Goal: Task Accomplishment & Management: Manage account settings

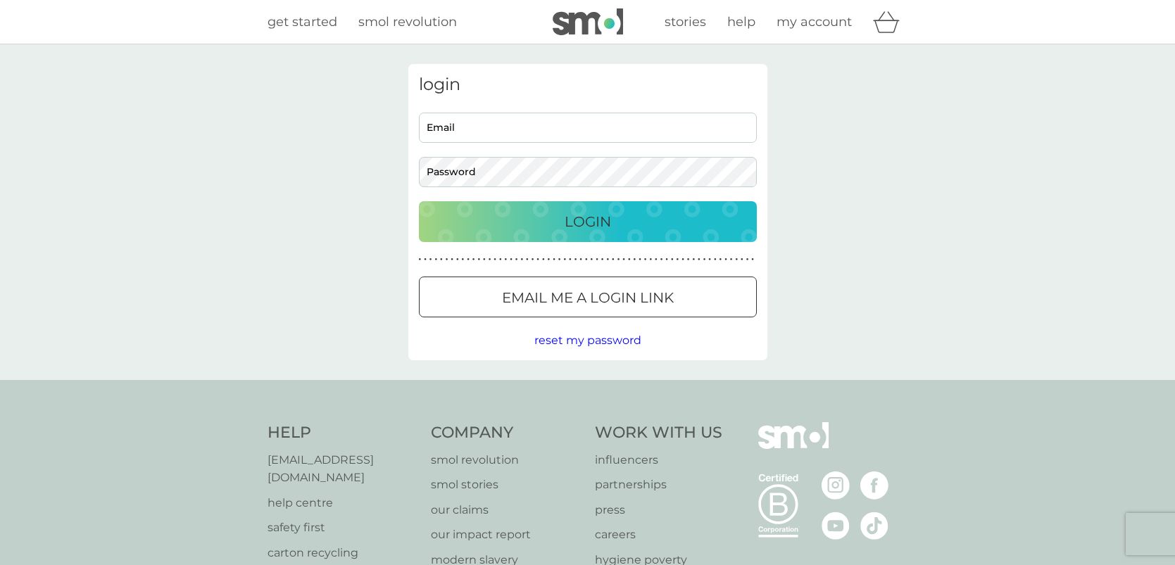
type input "[EMAIL_ADDRESS][DOMAIN_NAME]"
click at [594, 232] on p "Login" at bounding box center [588, 222] width 46 height 23
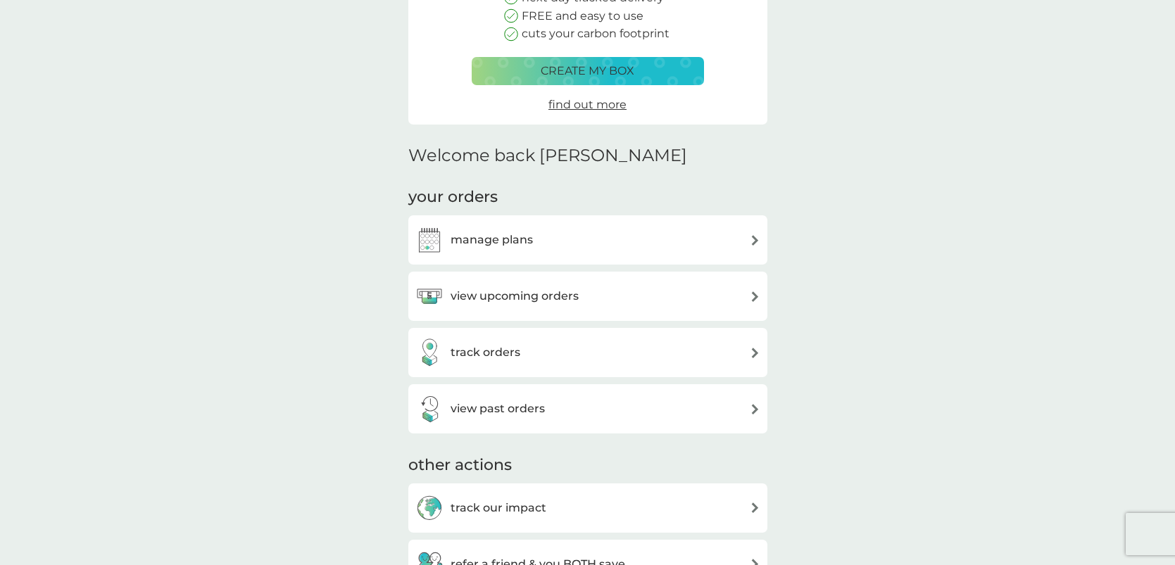
scroll to position [211, 0]
click at [594, 241] on div "manage plans" at bounding box center [587, 239] width 345 height 28
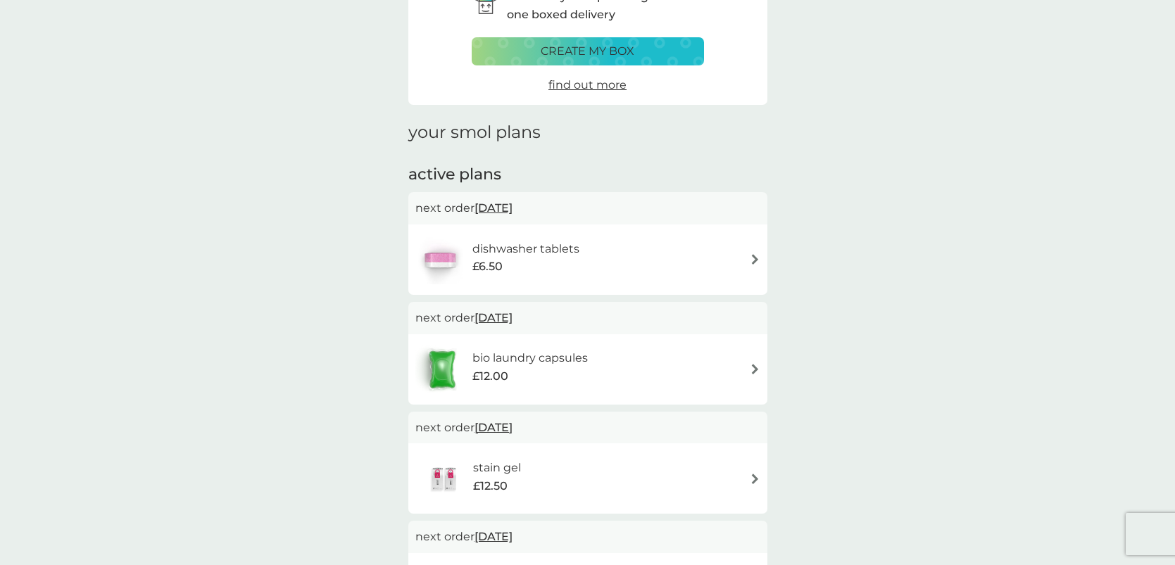
scroll to position [85, 0]
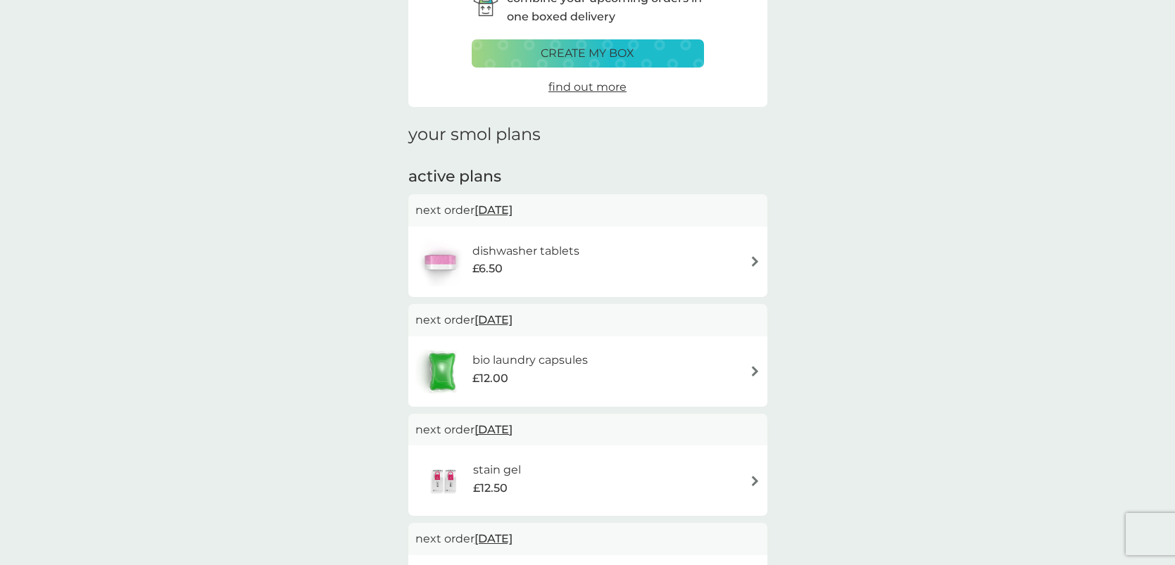
click at [551, 248] on h6 "dishwasher tablets" at bounding box center [525, 251] width 107 height 18
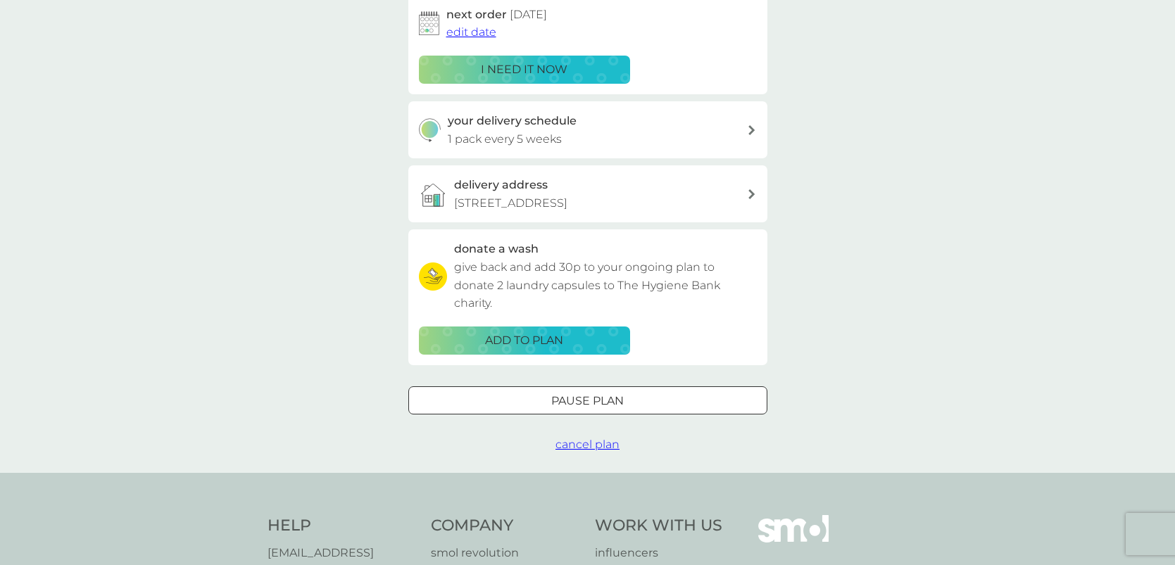
scroll to position [243, 0]
click at [565, 394] on div at bounding box center [588, 401] width 51 height 15
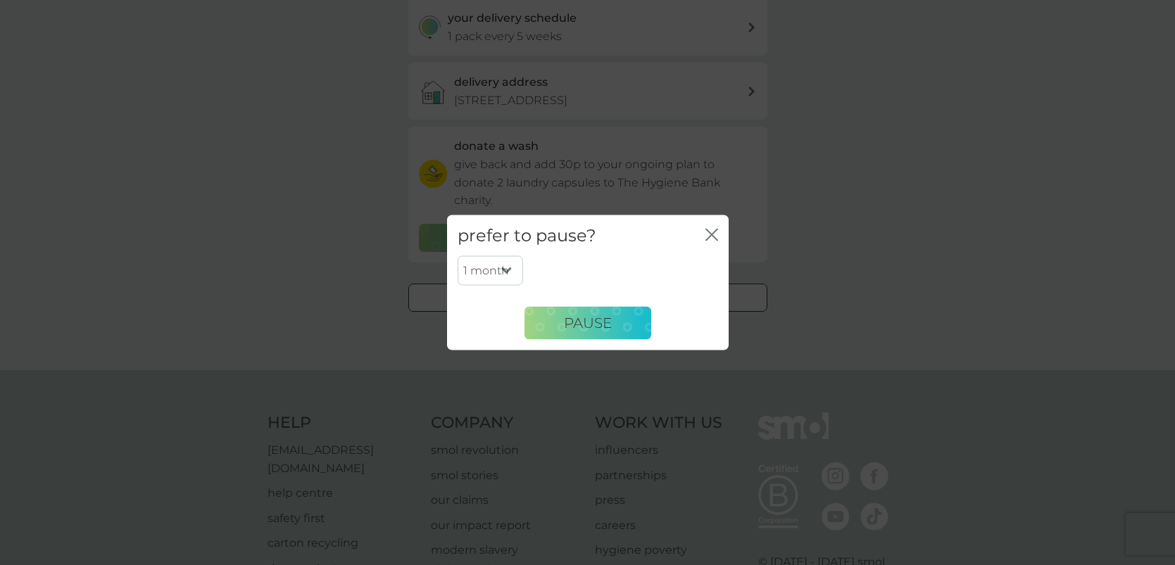
scroll to position [353, 0]
click at [510, 264] on select "1 month 2 months 3 months 4 months 5 months 6 months" at bounding box center [490, 271] width 65 height 30
click at [571, 268] on div "1 month 2 months 3 months 4 months 5 months 6 months Pause" at bounding box center [588, 298] width 261 height 84
click at [710, 233] on icon "close" at bounding box center [709, 234] width 6 height 11
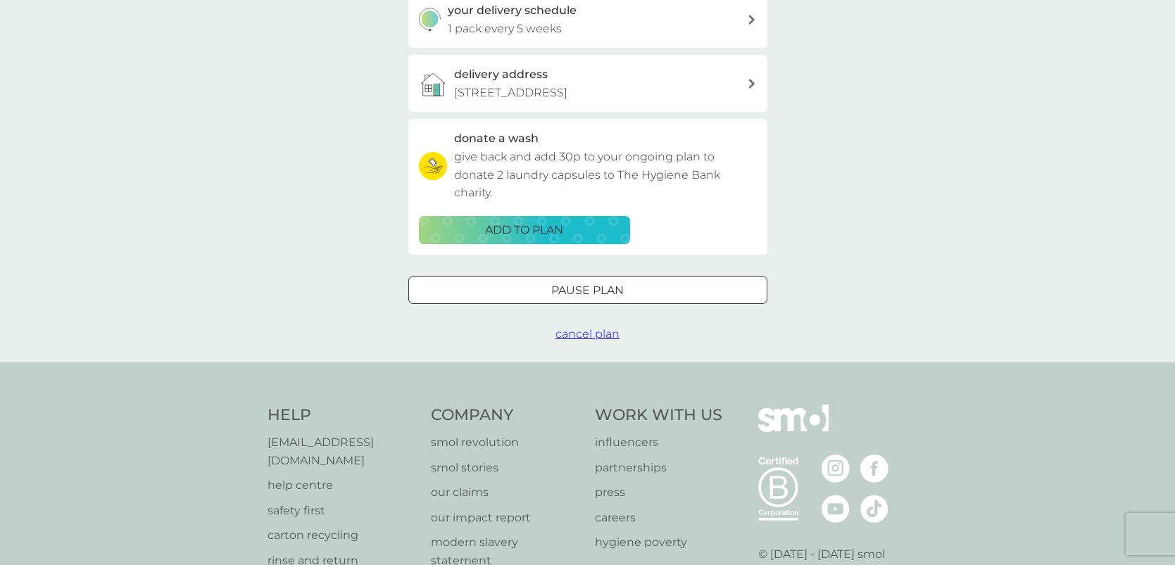
click at [575, 327] on span "cancel plan" at bounding box center [588, 333] width 64 height 13
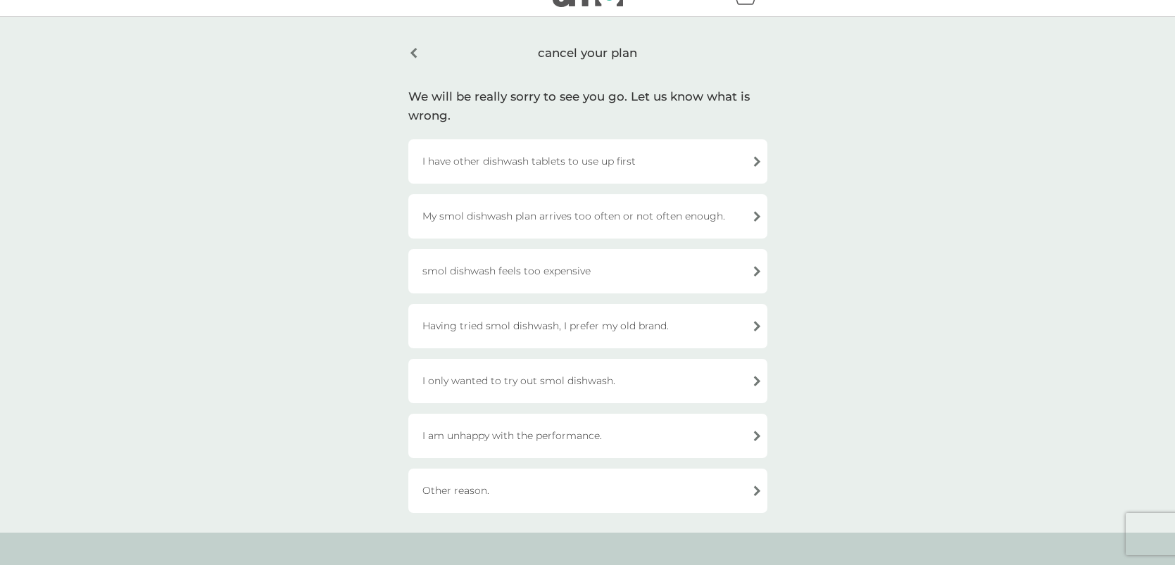
scroll to position [28, 0]
click at [590, 495] on div "Other reason." at bounding box center [587, 490] width 359 height 44
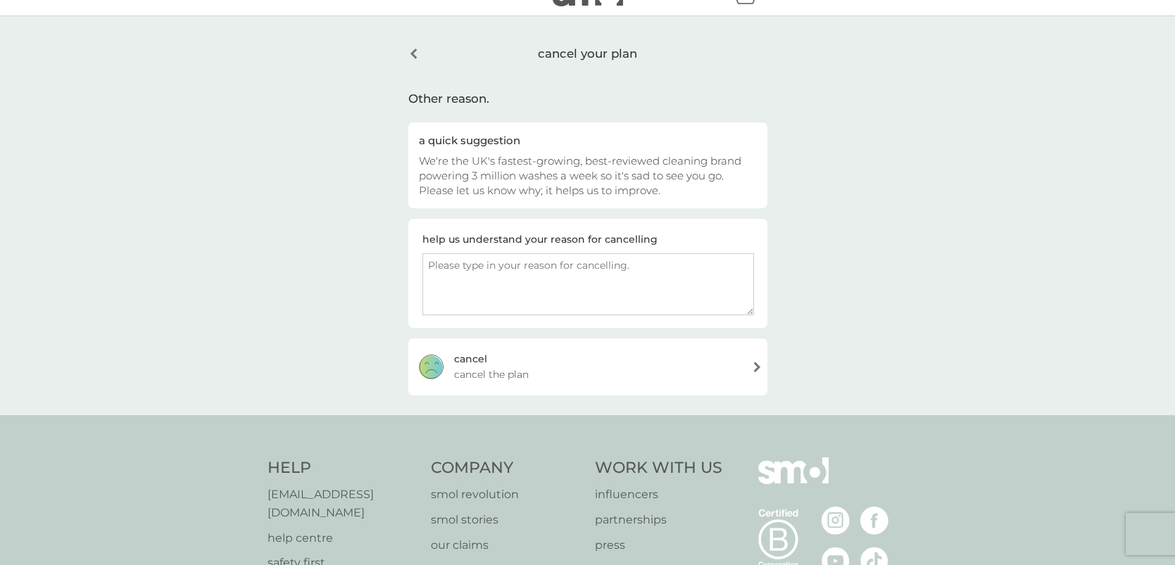
click at [526, 373] on span "cancel the plan" at bounding box center [491, 374] width 75 height 15
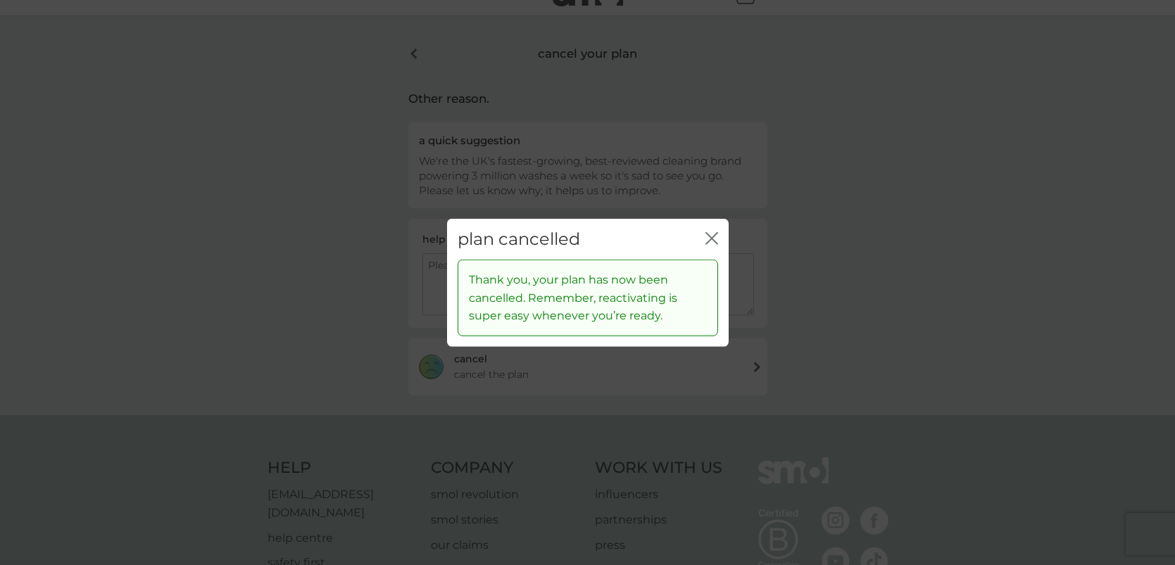
click at [708, 229] on div "close" at bounding box center [712, 239] width 13 height 20
click at [407, 73] on div "plan cancelled close Thank you, your plan has now been cancelled. Remember, rea…" at bounding box center [587, 282] width 1175 height 565
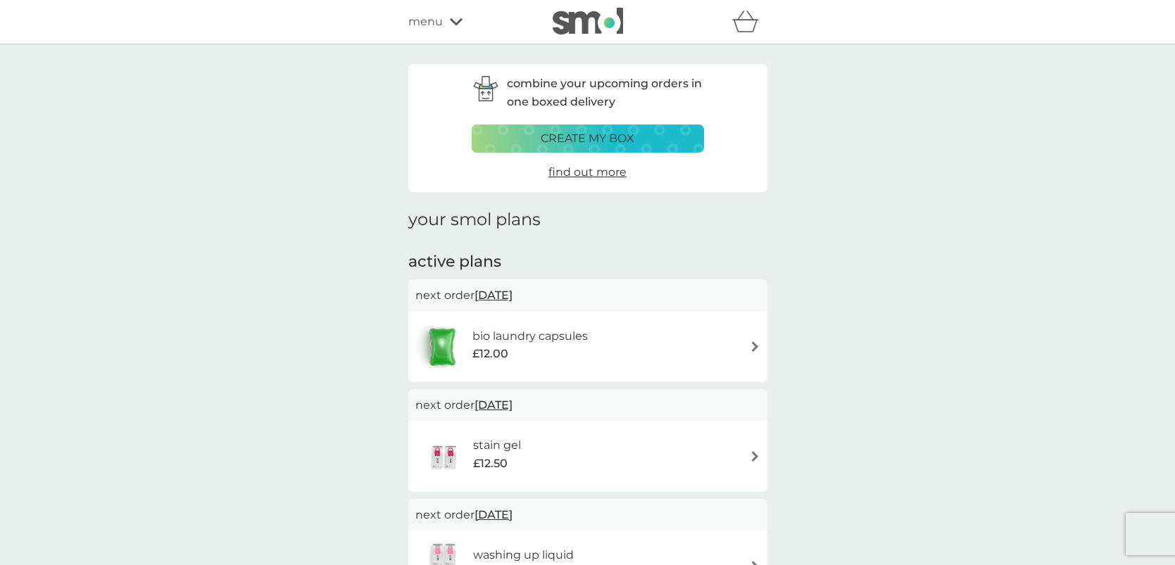
click at [587, 353] on div "£12.00" at bounding box center [529, 354] width 115 height 18
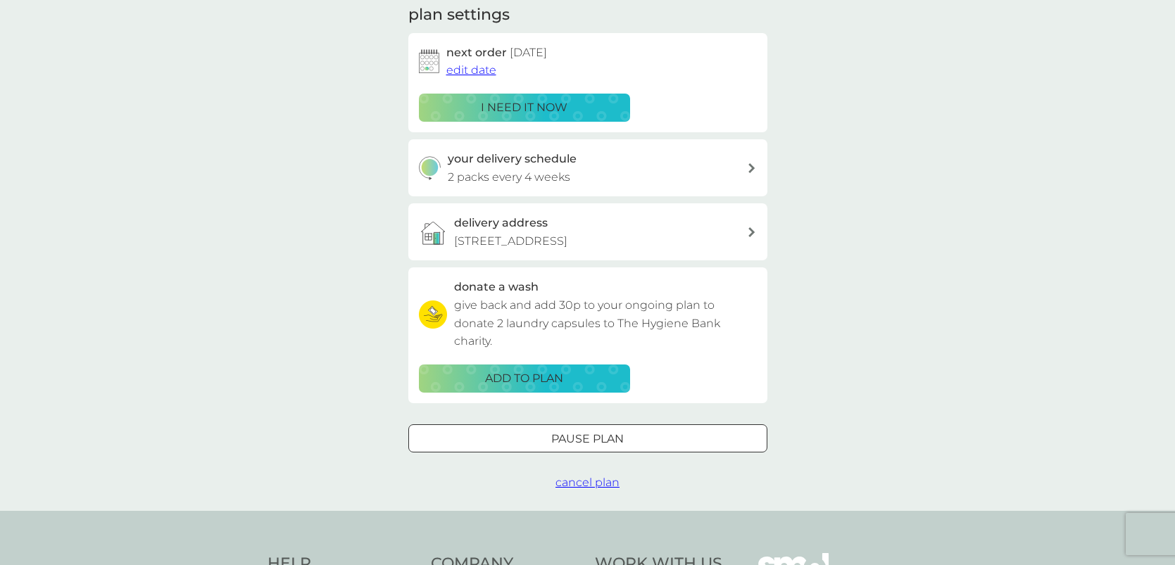
scroll to position [206, 0]
click at [594, 475] on span "cancel plan" at bounding box center [588, 481] width 64 height 13
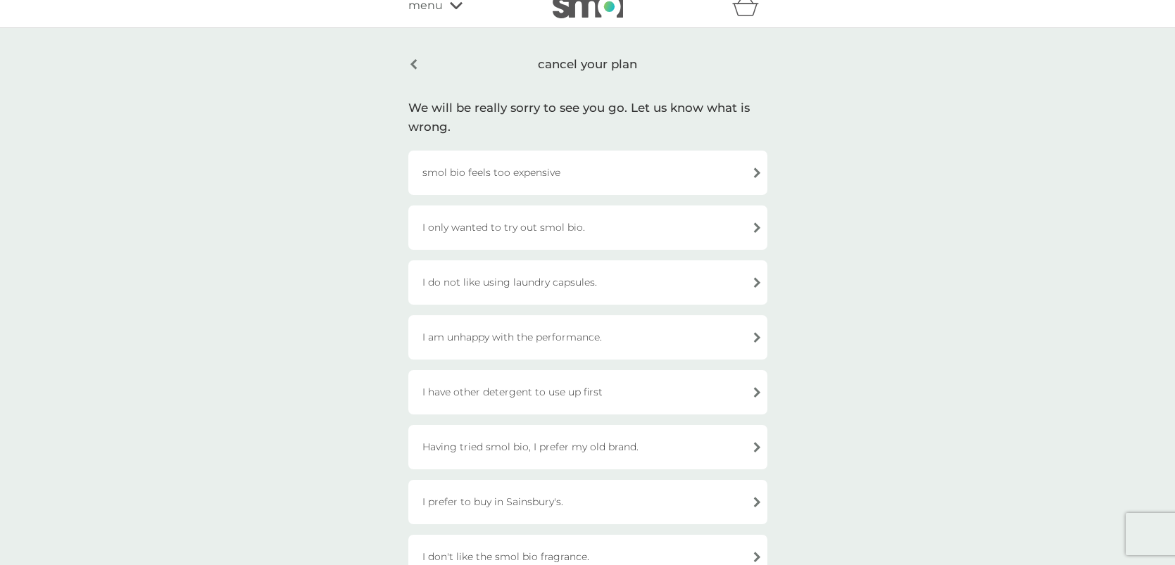
scroll to position [18, 0]
click at [547, 176] on div "smol bio feels too expensive" at bounding box center [587, 171] width 359 height 44
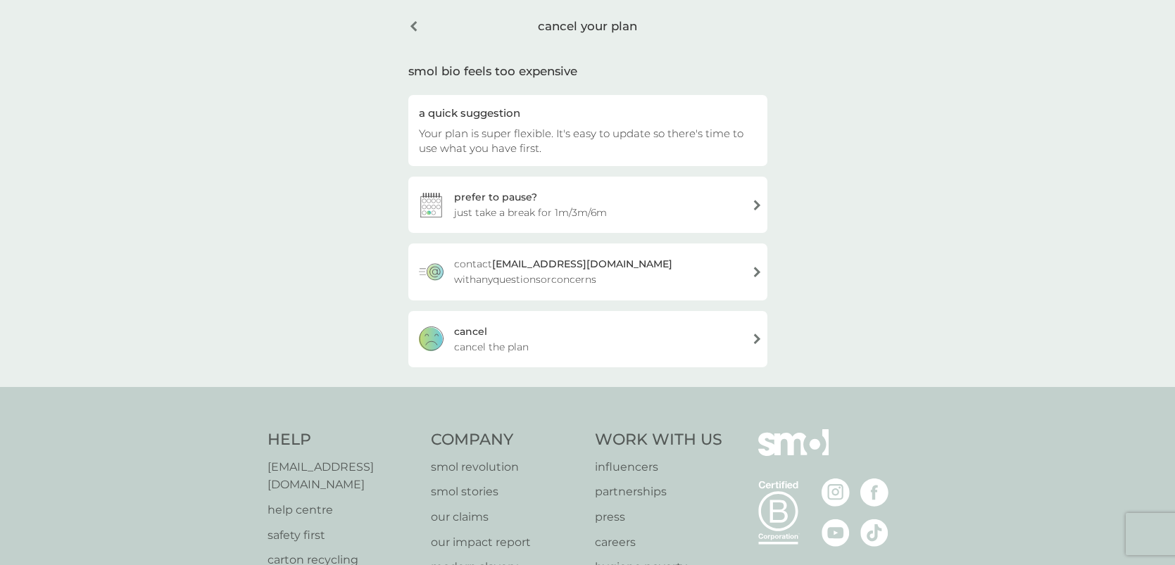
scroll to position [58, 0]
click at [529, 342] on div "cancel cancel the plan" at bounding box center [587, 337] width 359 height 56
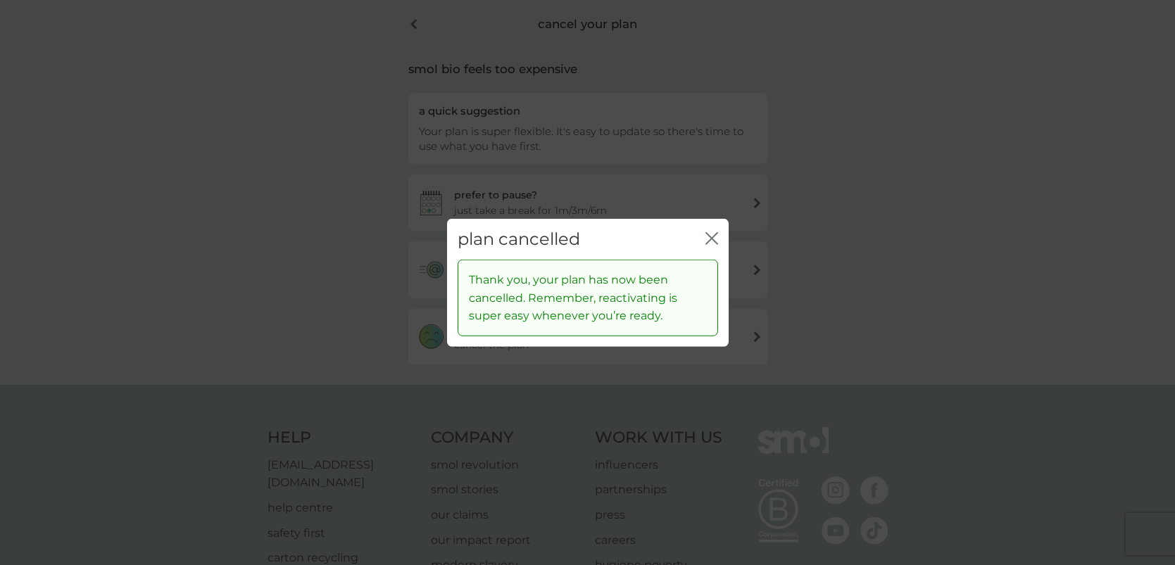
click at [332, 184] on div "plan cancelled close Thank you, your plan has now been cancelled. Remember, rea…" at bounding box center [587, 282] width 1175 height 565
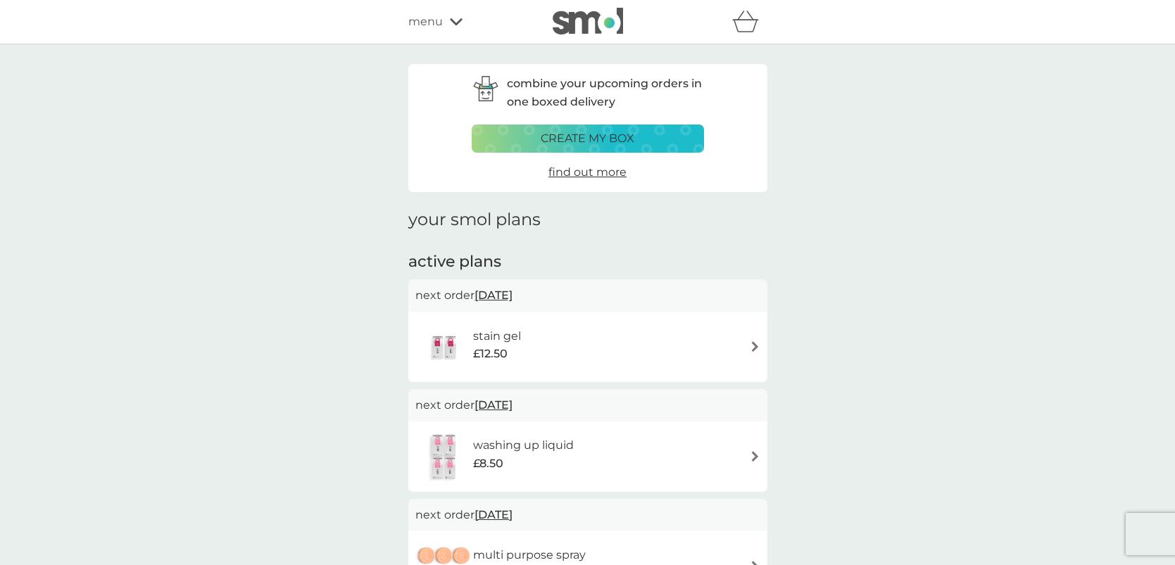
click at [555, 323] on div "stain gel £12.50" at bounding box center [587, 347] width 345 height 49
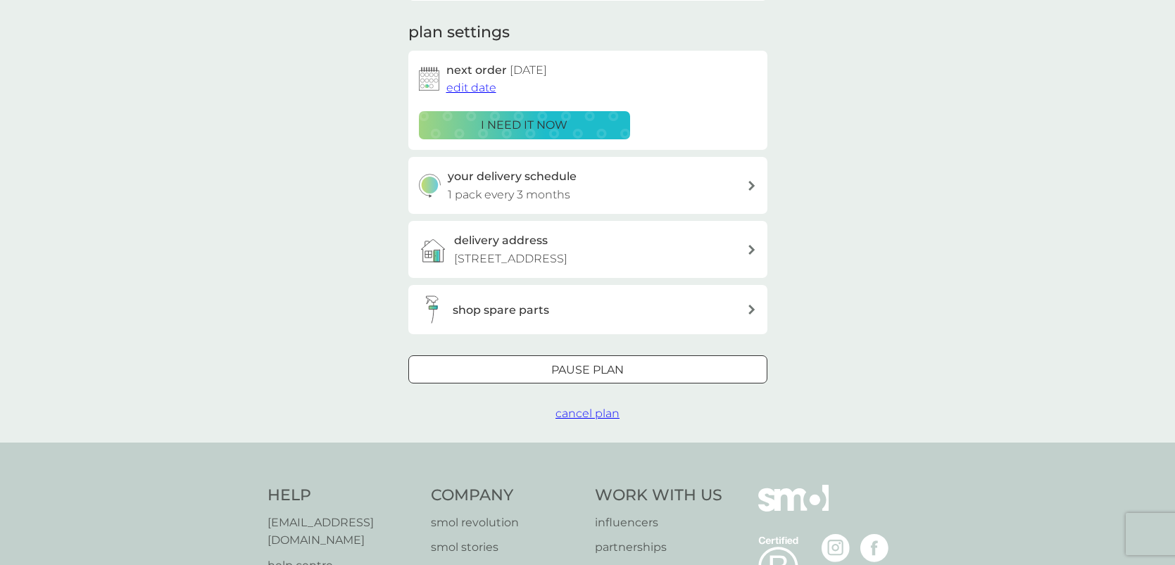
scroll to position [189, 0]
click at [587, 411] on span "cancel plan" at bounding box center [588, 412] width 64 height 13
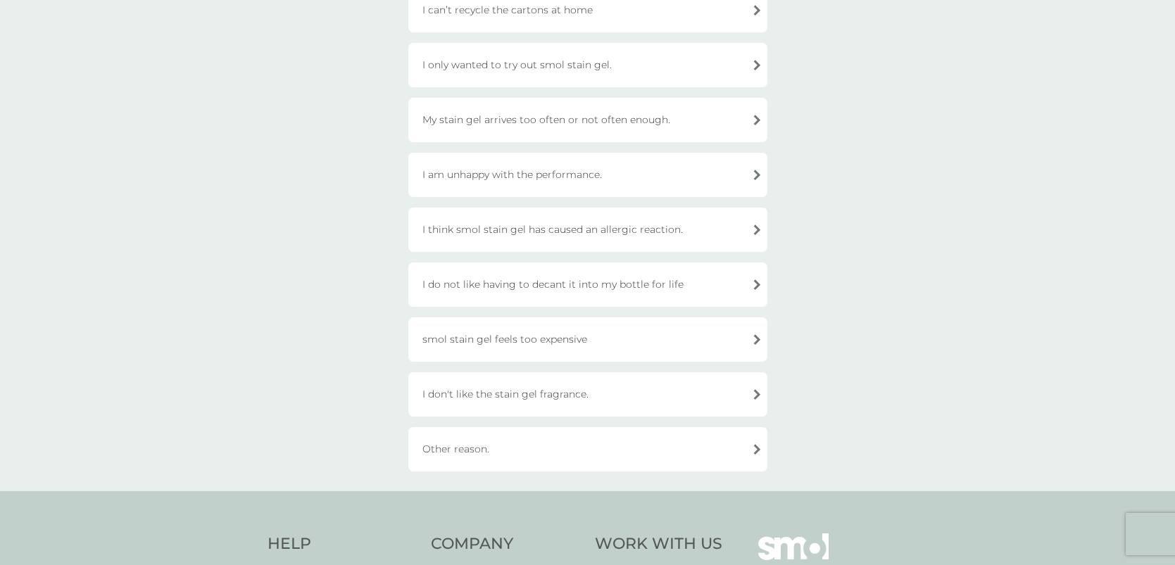
scroll to position [290, 0]
click at [588, 337] on div "smol stain gel feels too expensive" at bounding box center [587, 338] width 359 height 44
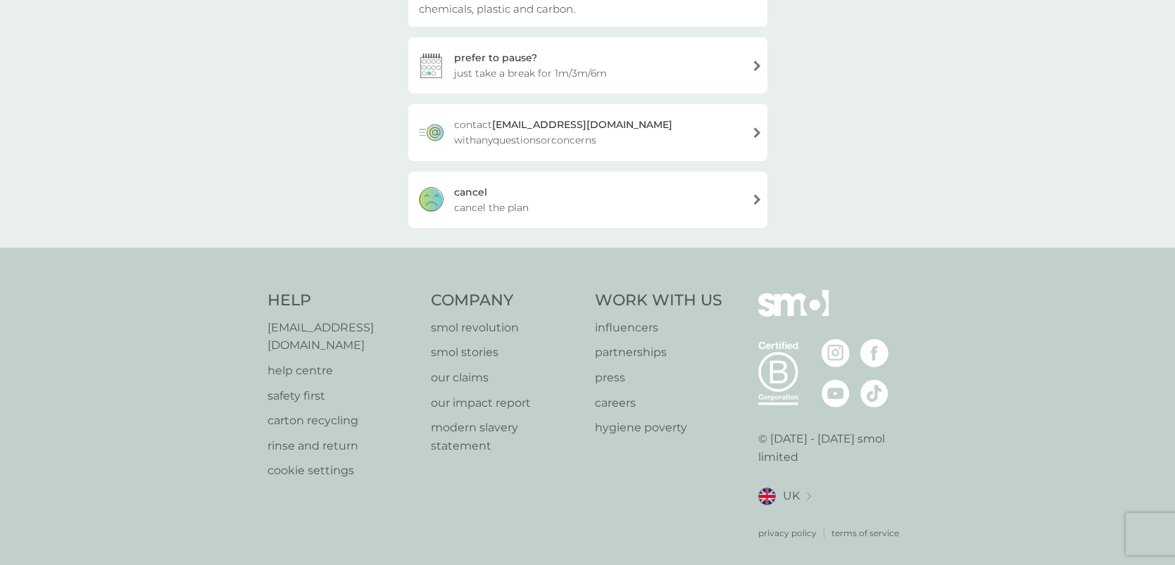
click at [560, 192] on div "cancel cancel the plan" at bounding box center [587, 200] width 359 height 56
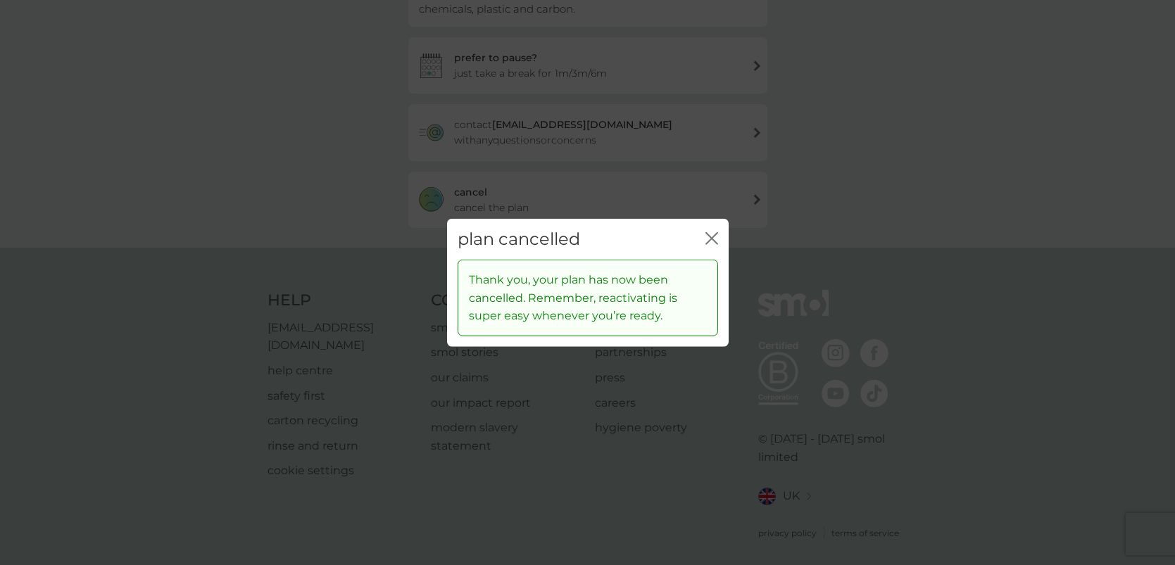
click at [373, 184] on div "plan cancelled close Thank you, your plan has now been cancelled. Remember, rea…" at bounding box center [587, 282] width 1175 height 565
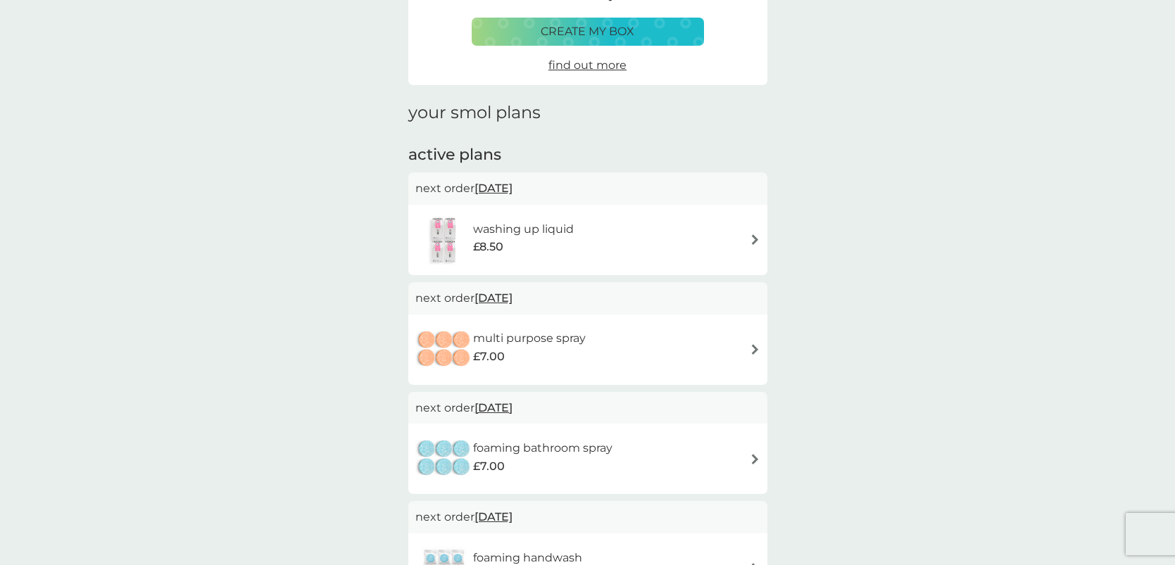
scroll to position [108, 0]
click at [626, 242] on div "washing up liquid £8.50" at bounding box center [587, 239] width 345 height 49
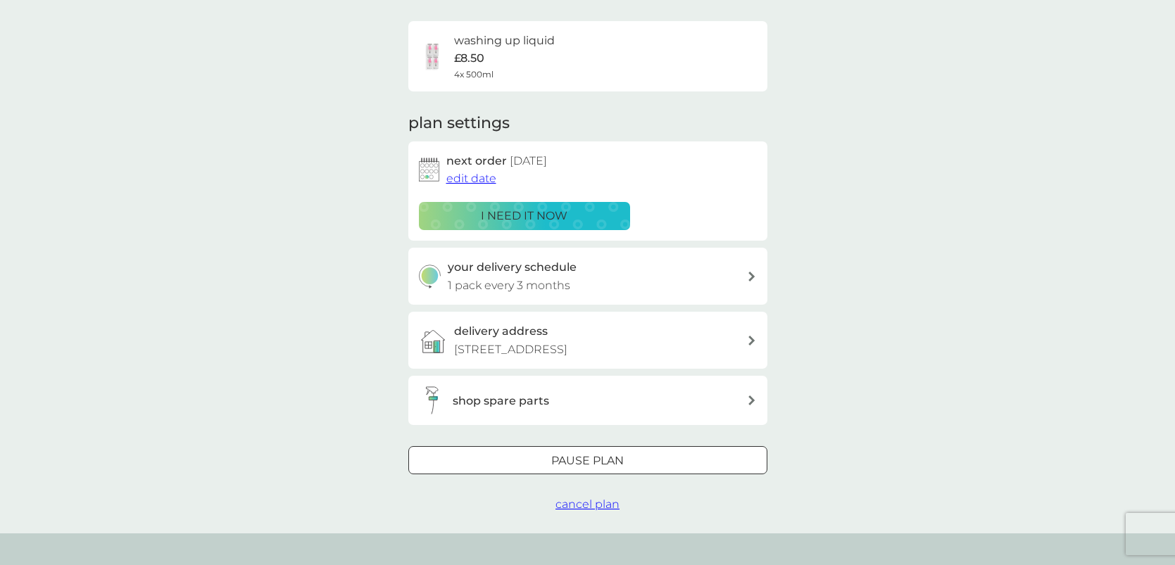
scroll to position [97, 0]
click at [602, 506] on span "cancel plan" at bounding box center [588, 503] width 64 height 13
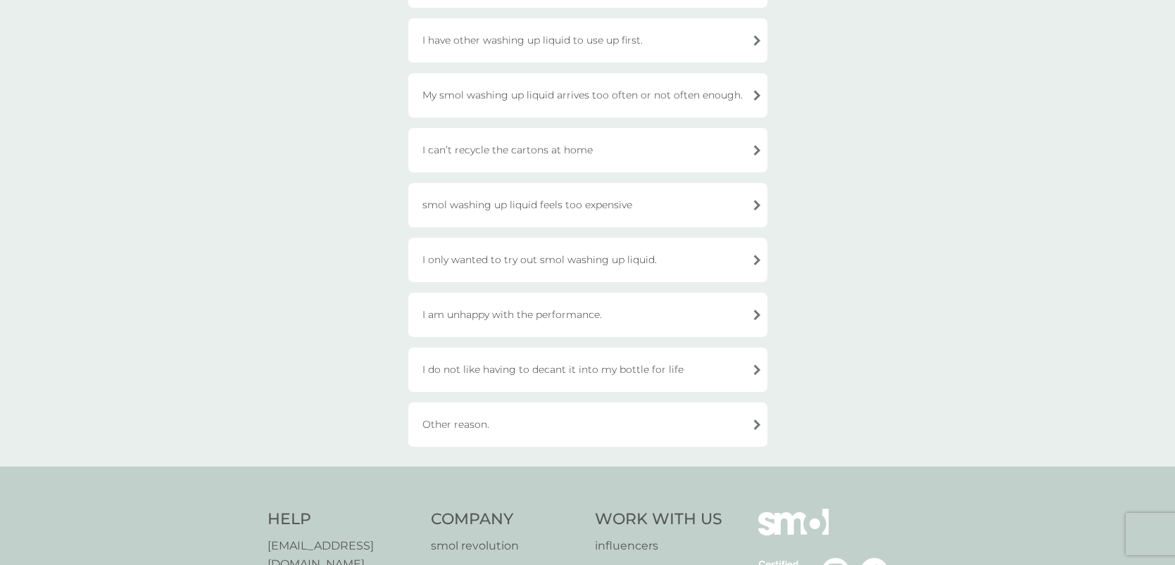
scroll to position [240, 0]
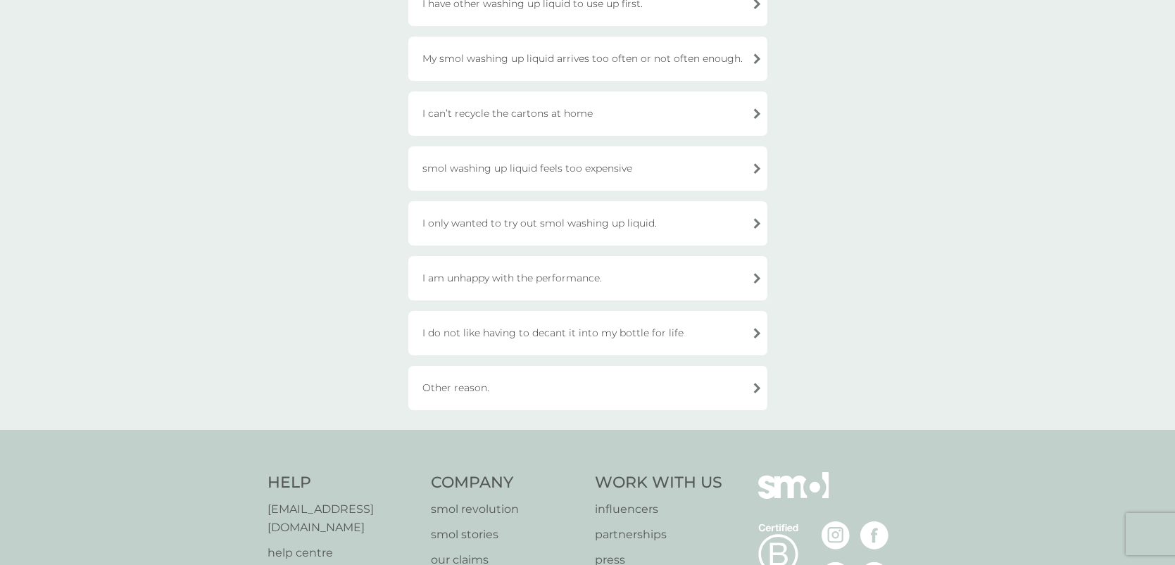
click at [597, 403] on div "Other reason." at bounding box center [587, 388] width 359 height 44
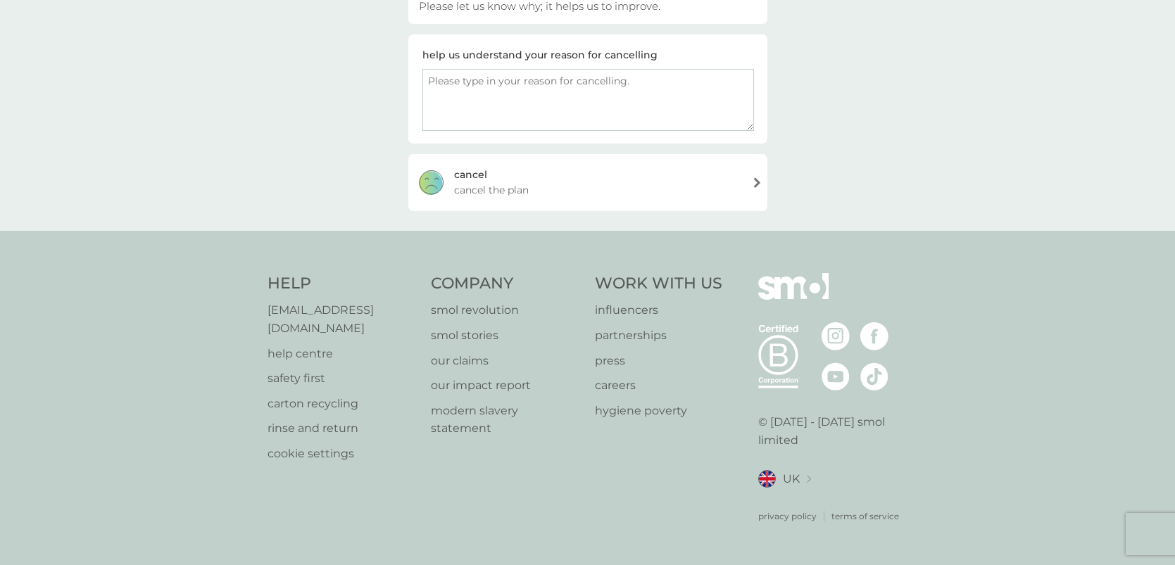
scroll to position [194, 0]
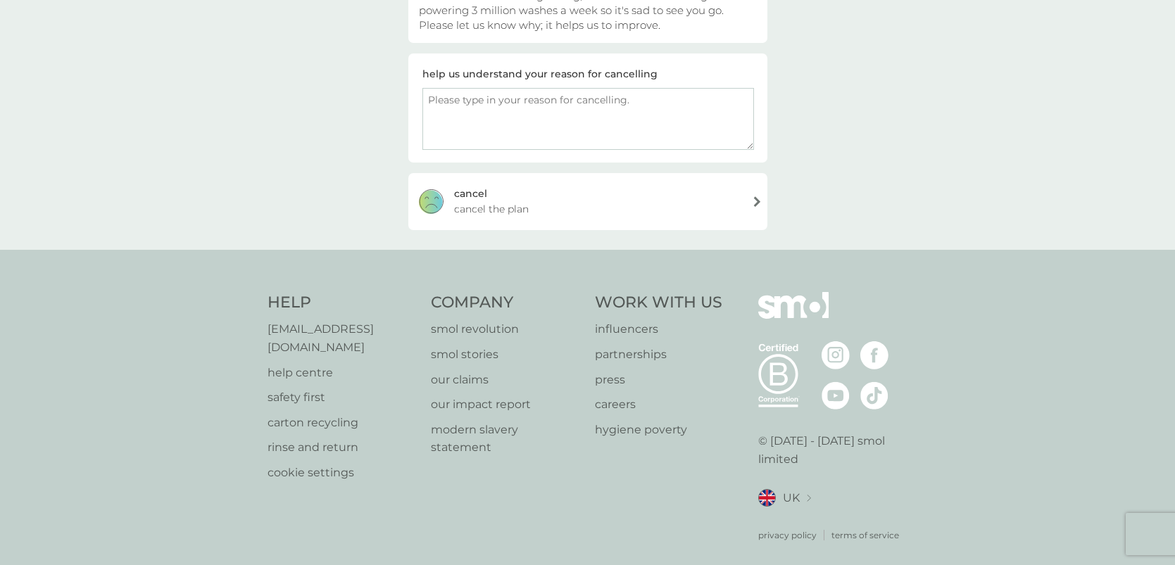
click at [534, 220] on div "cancel cancel the plan" at bounding box center [587, 201] width 359 height 56
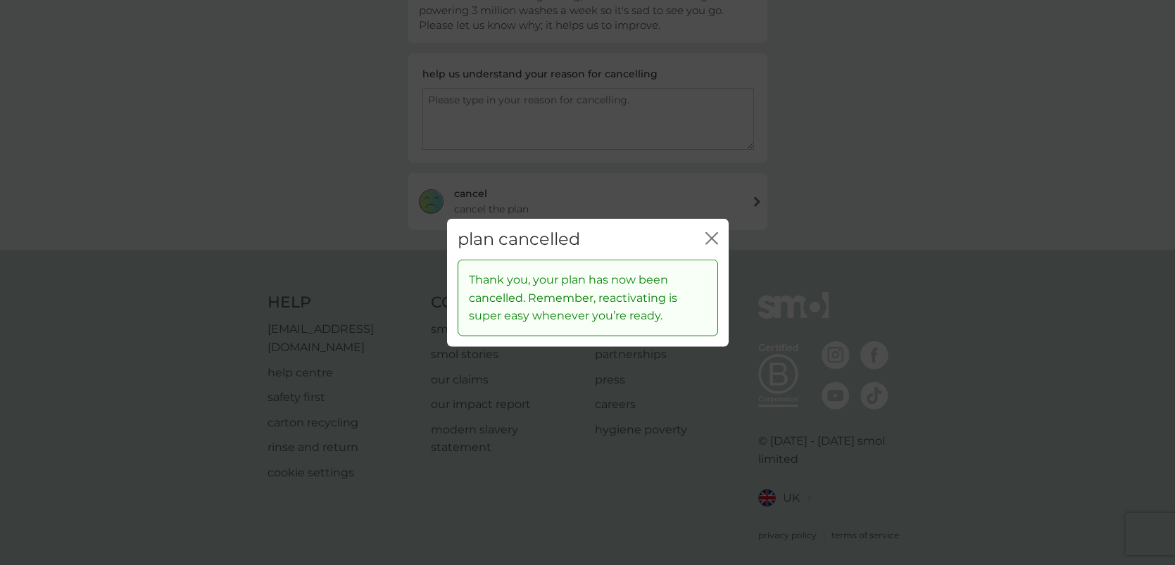
click at [720, 236] on div "plan cancelled close" at bounding box center [588, 239] width 282 height 42
click at [712, 238] on icon "close" at bounding box center [715, 237] width 6 height 11
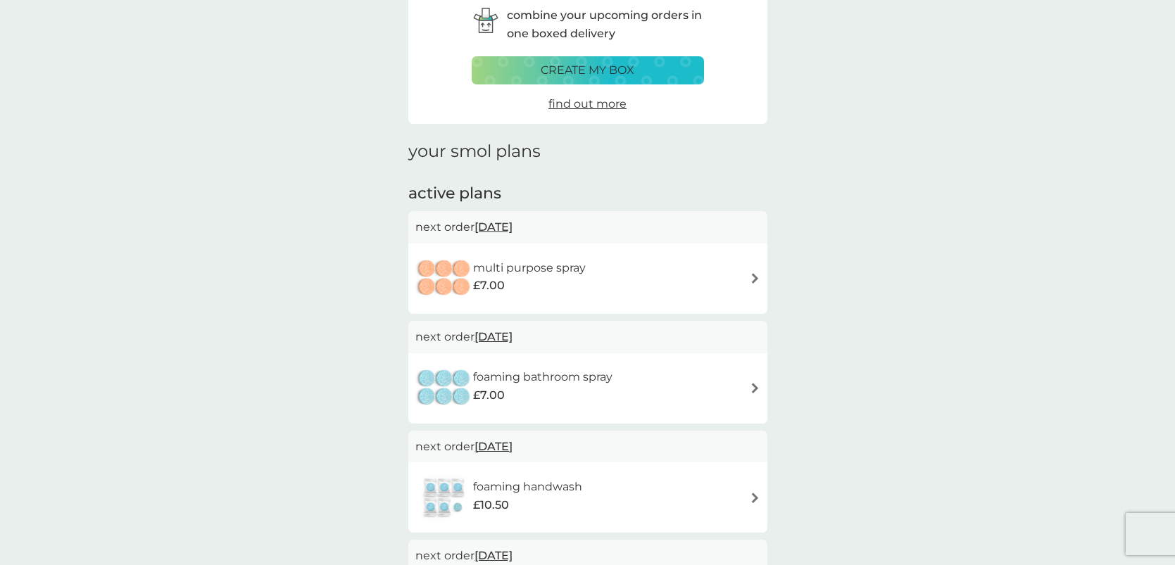
scroll to position [69, 0]
click at [607, 292] on div "multi purpose spray £7.00" at bounding box center [587, 278] width 345 height 49
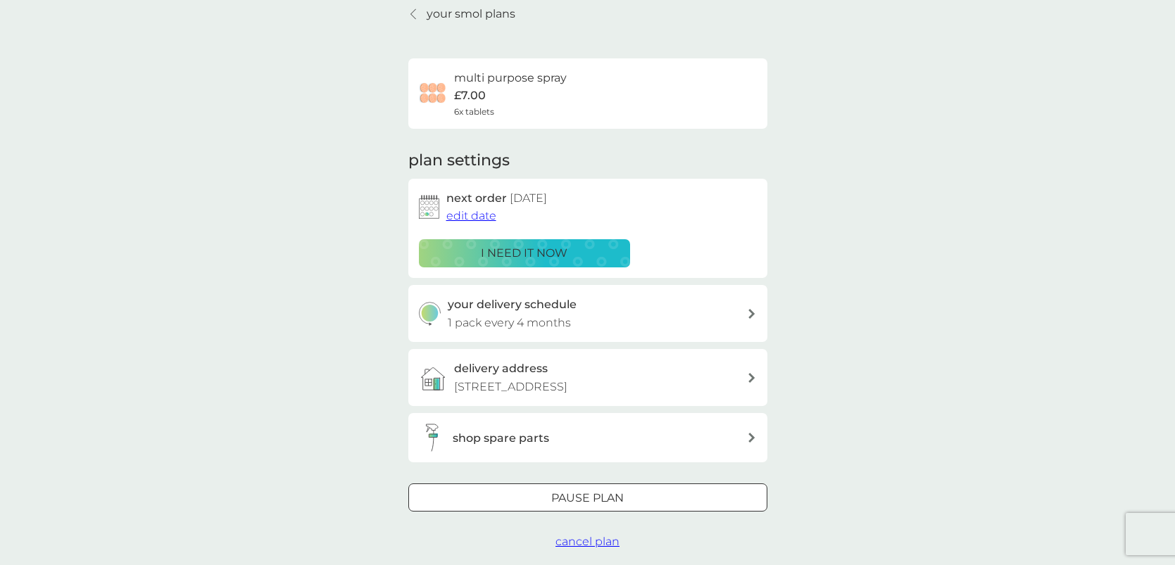
scroll to position [70, 0]
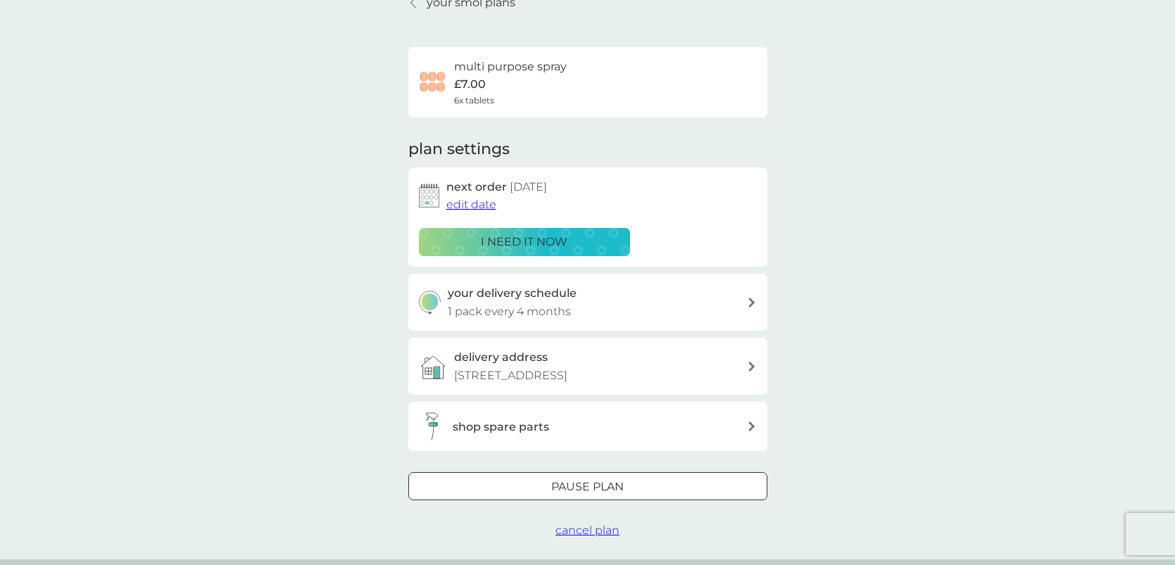
click at [604, 530] on span "cancel plan" at bounding box center [588, 530] width 64 height 13
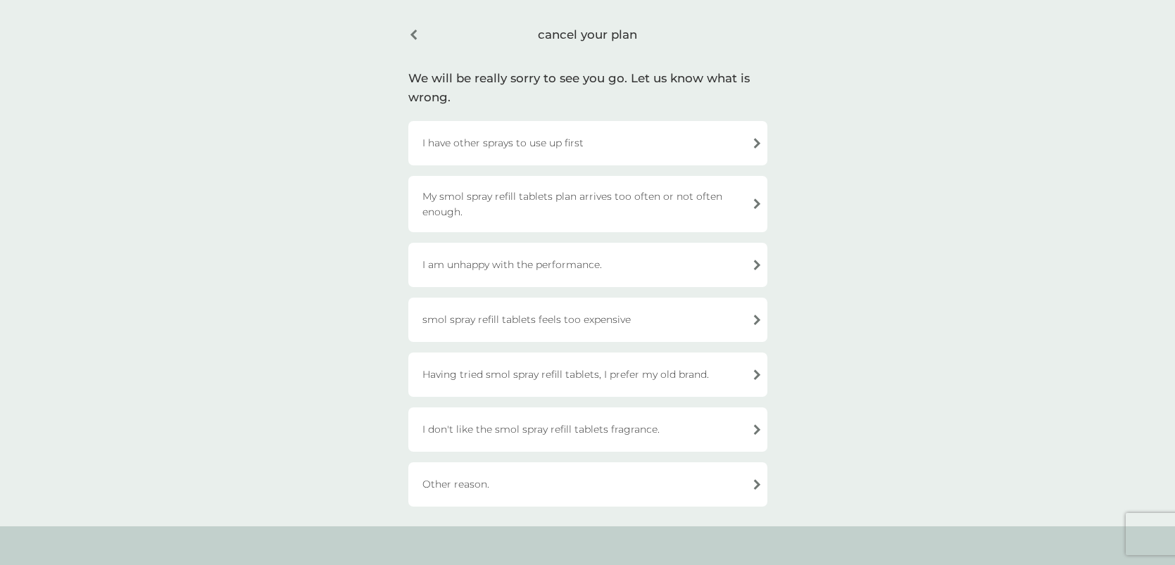
scroll to position [46, 0]
click at [591, 380] on div "Having tried smol spray refill tablets, I prefer my old brand." at bounding box center [587, 374] width 359 height 44
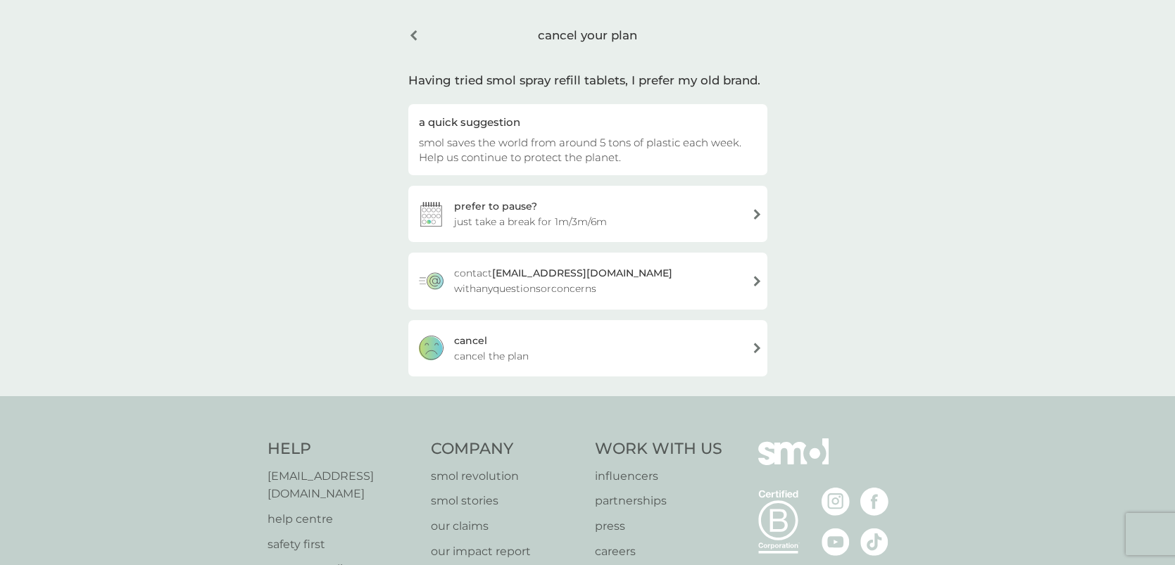
click at [610, 354] on div "cancel cancel the plan" at bounding box center [587, 348] width 359 height 56
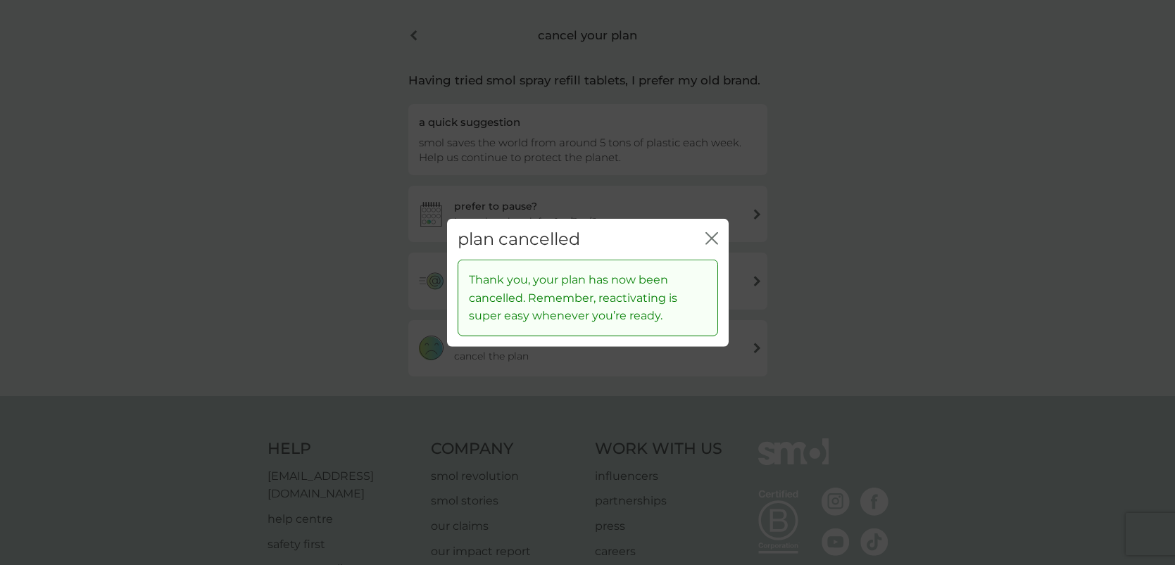
click at [772, 338] on div "plan cancelled close Thank you, your plan has now been cancelled. Remember, rea…" at bounding box center [587, 282] width 1175 height 565
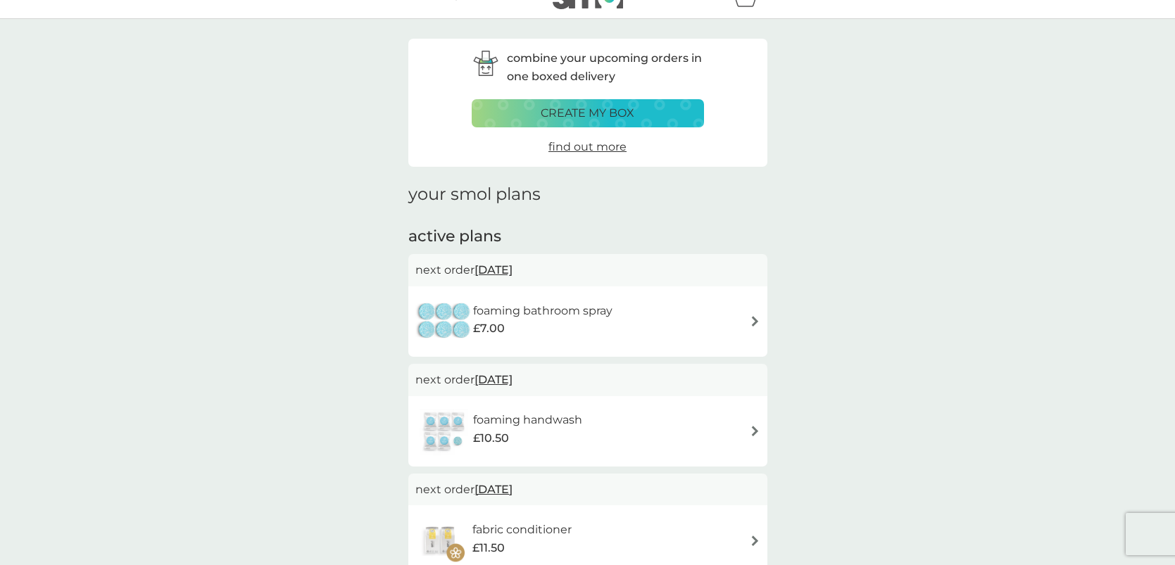
scroll to position [34, 0]
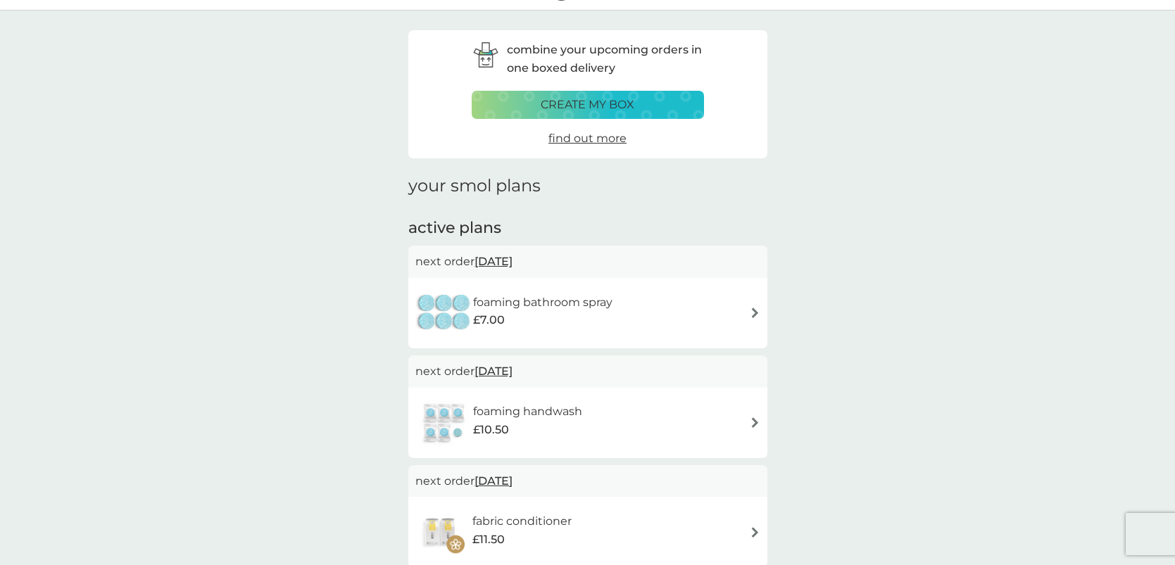
click at [599, 313] on div "£7.00" at bounding box center [542, 320] width 139 height 18
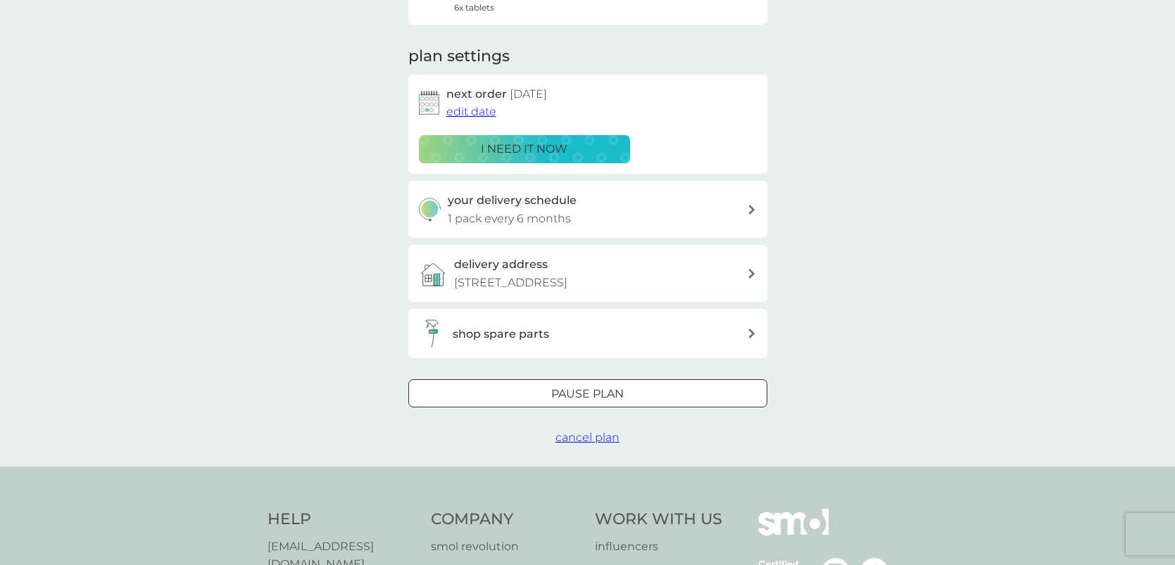
scroll to position [167, 0]
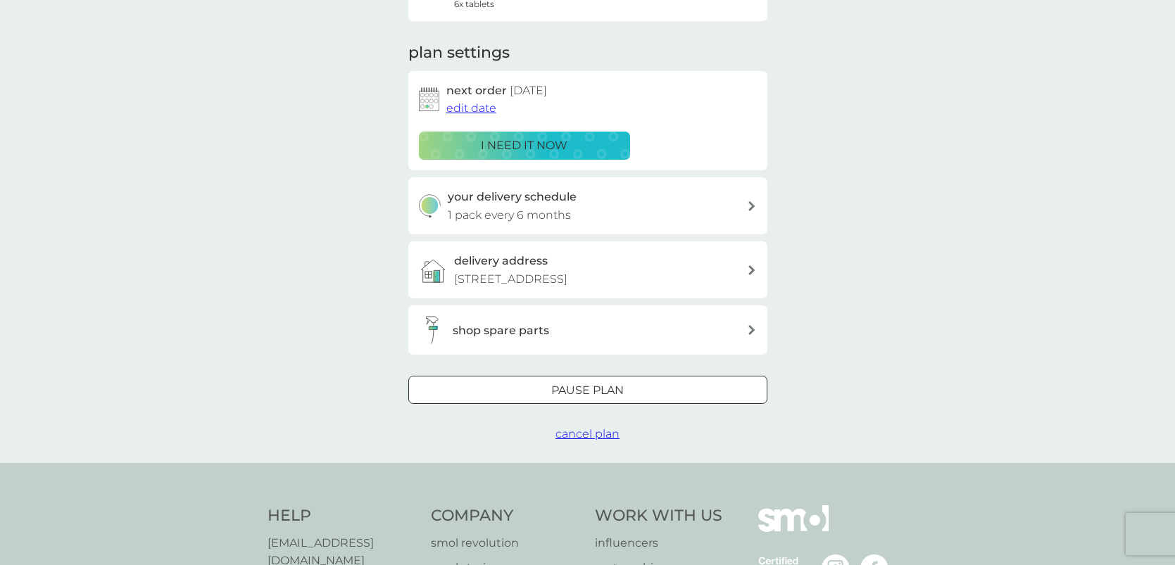
click at [582, 428] on span "cancel plan" at bounding box center [588, 433] width 64 height 13
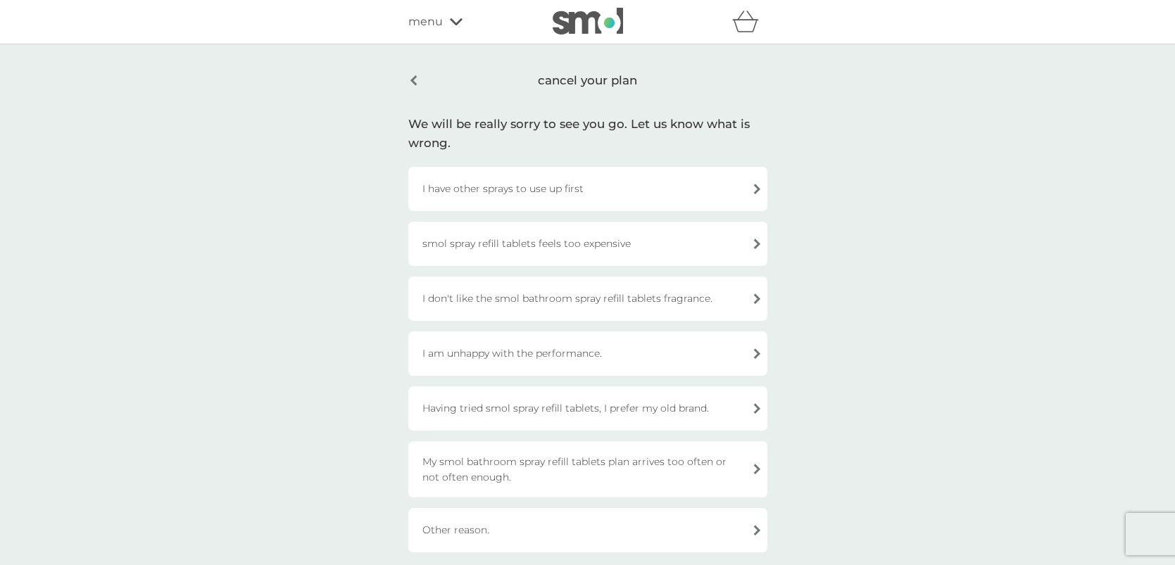
click at [582, 428] on div "Having tried smol spray refill tablets, I prefer my old brand." at bounding box center [587, 409] width 359 height 44
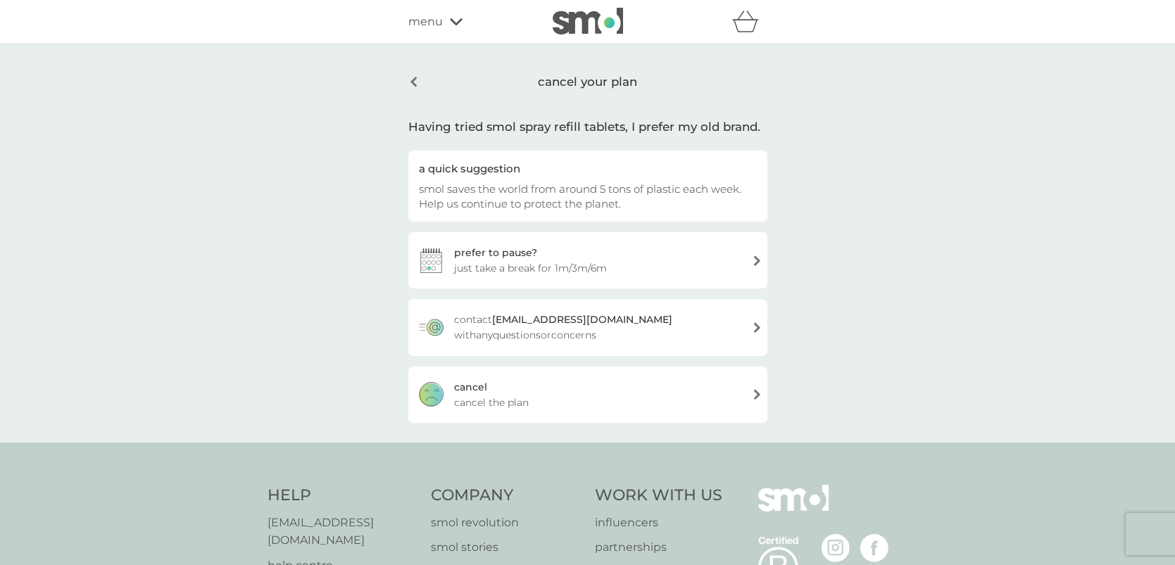
click at [582, 416] on div "cancel cancel the plan" at bounding box center [587, 395] width 359 height 56
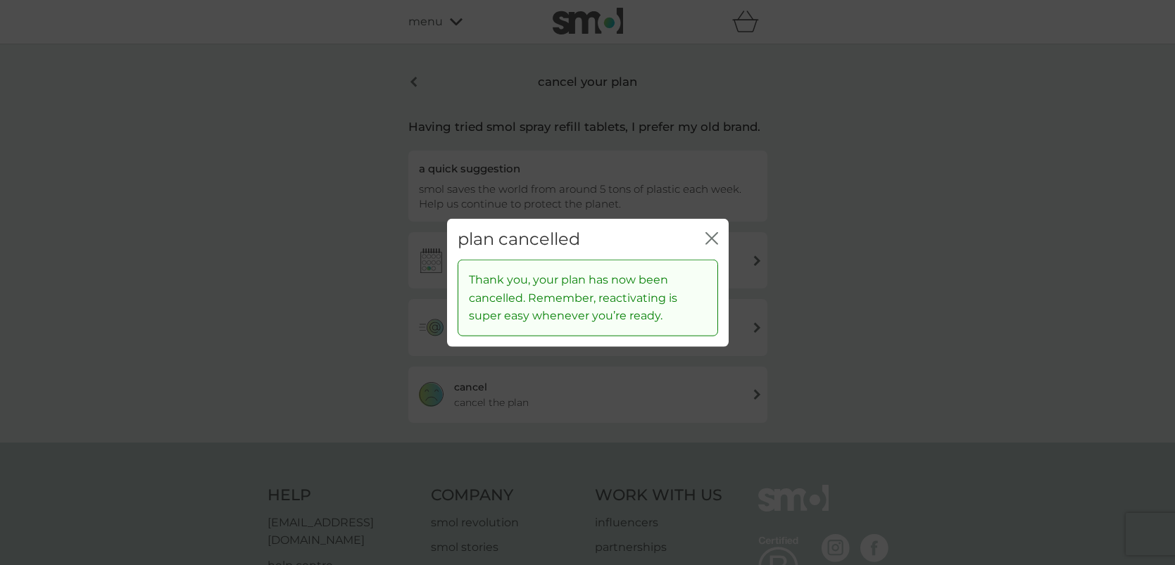
click at [370, 351] on div "plan cancelled close Thank you, your plan has now been cancelled. Remember, rea…" at bounding box center [587, 282] width 1175 height 565
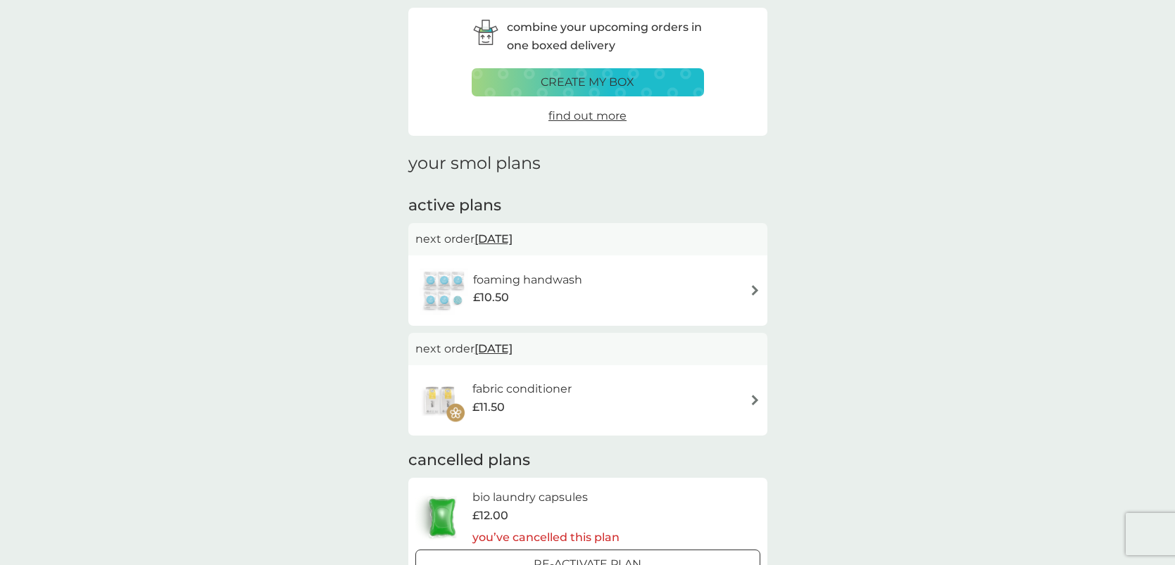
scroll to position [57, 0]
click at [594, 299] on div "foaming handwash £10.50" at bounding box center [534, 289] width 123 height 39
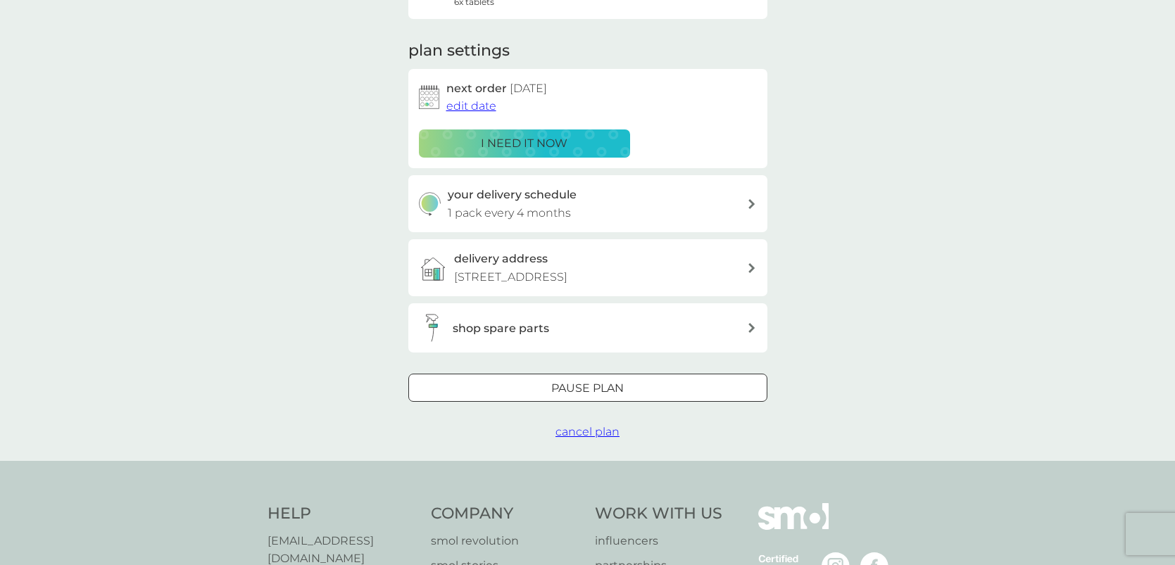
scroll to position [183, 0]
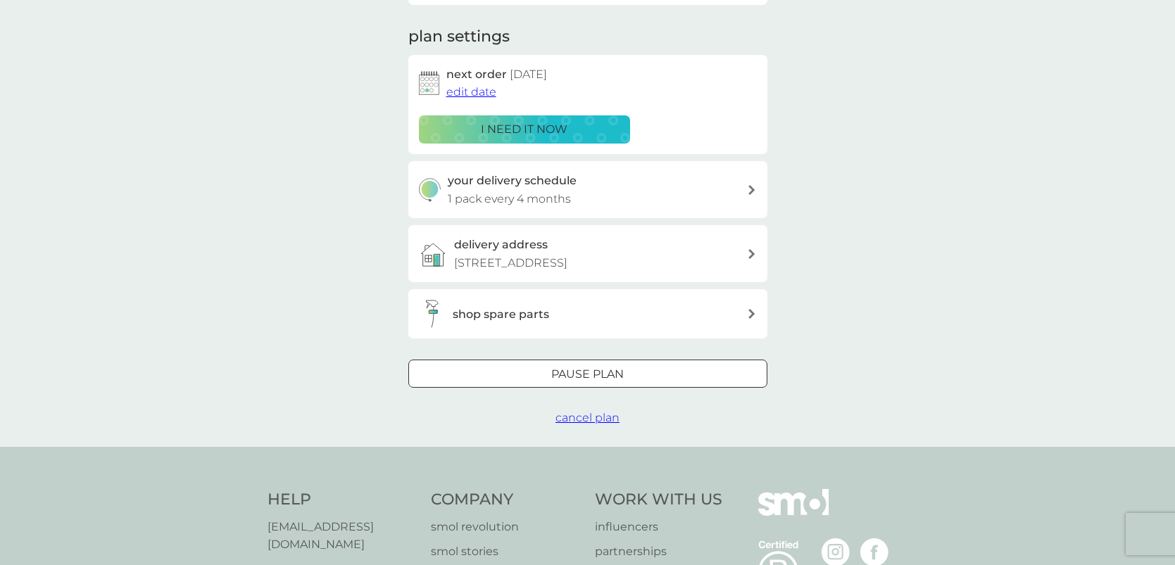
click at [594, 415] on span "cancel plan" at bounding box center [588, 417] width 64 height 13
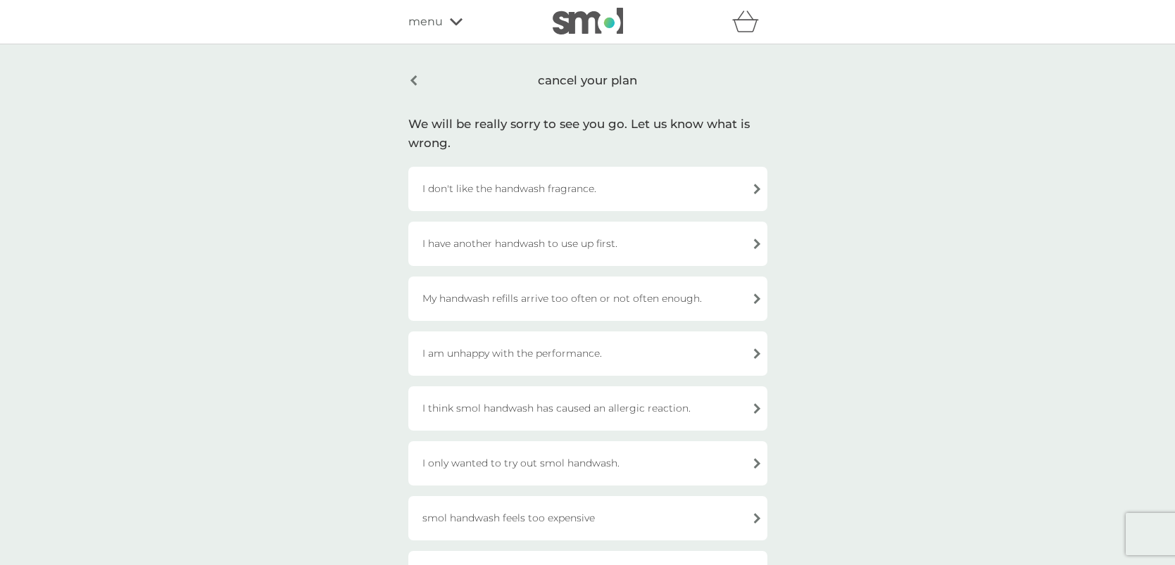
click at [585, 251] on div "I have another handwash to use up first." at bounding box center [587, 244] width 359 height 44
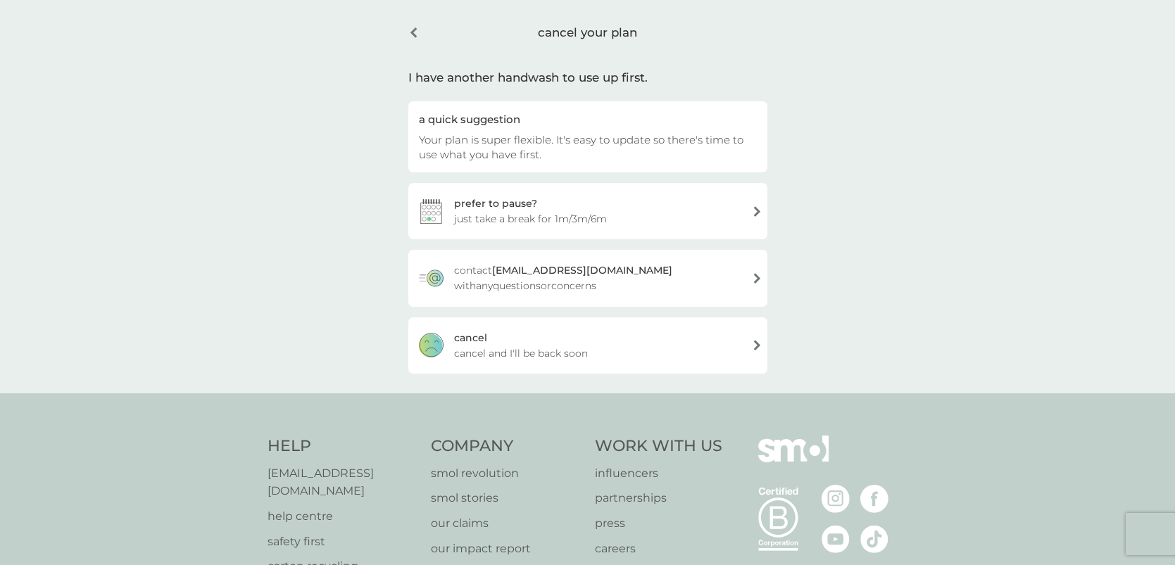
scroll to position [51, 0]
click at [585, 352] on span "cancel and I'll be back soon" at bounding box center [521, 351] width 134 height 15
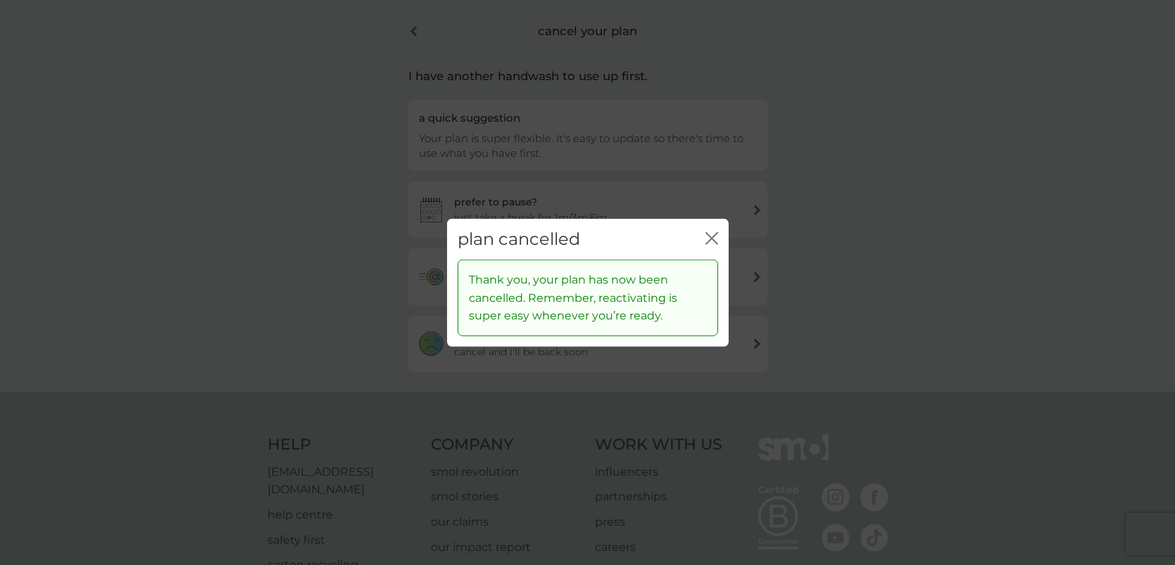
click at [588, 396] on div "plan cancelled close Thank you, your plan has now been cancelled. Remember, rea…" at bounding box center [587, 282] width 1175 height 565
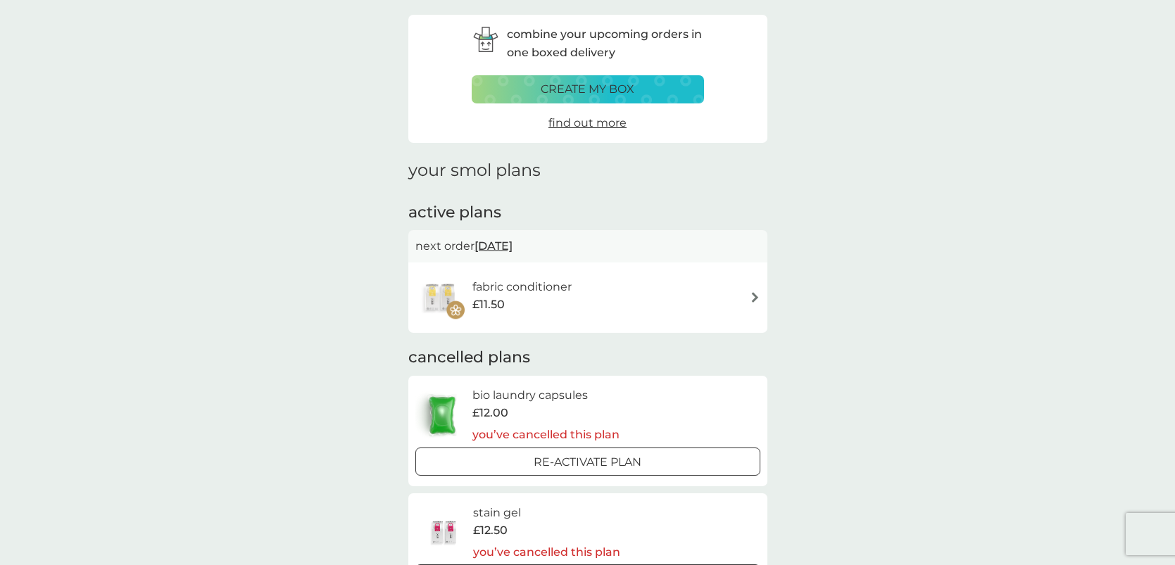
scroll to position [51, 0]
click at [580, 300] on div "fabric conditioner £11.50" at bounding box center [528, 296] width 113 height 39
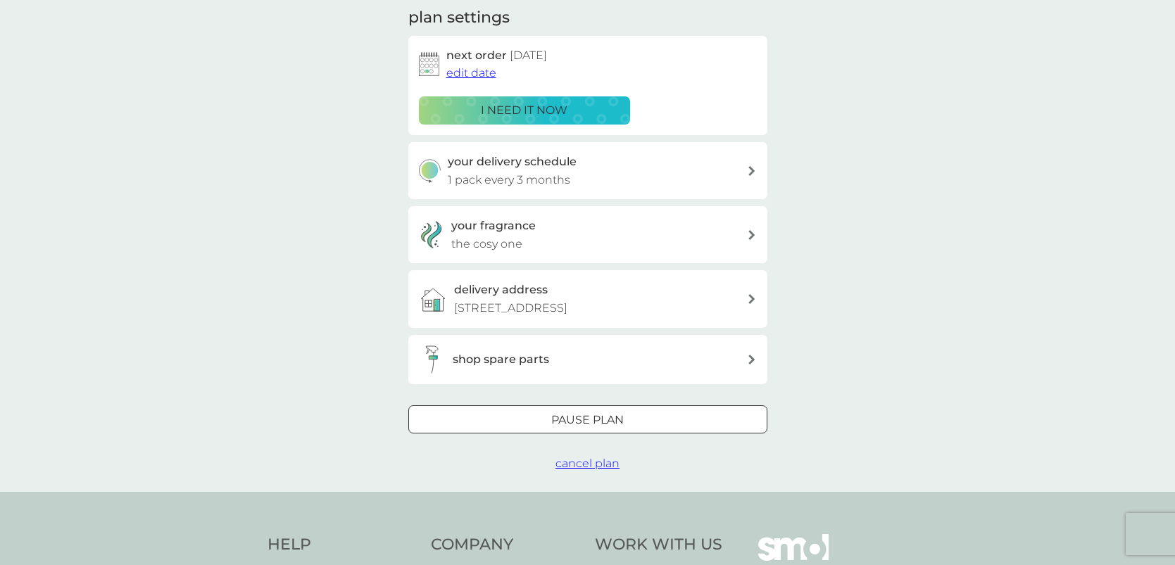
scroll to position [220, 0]
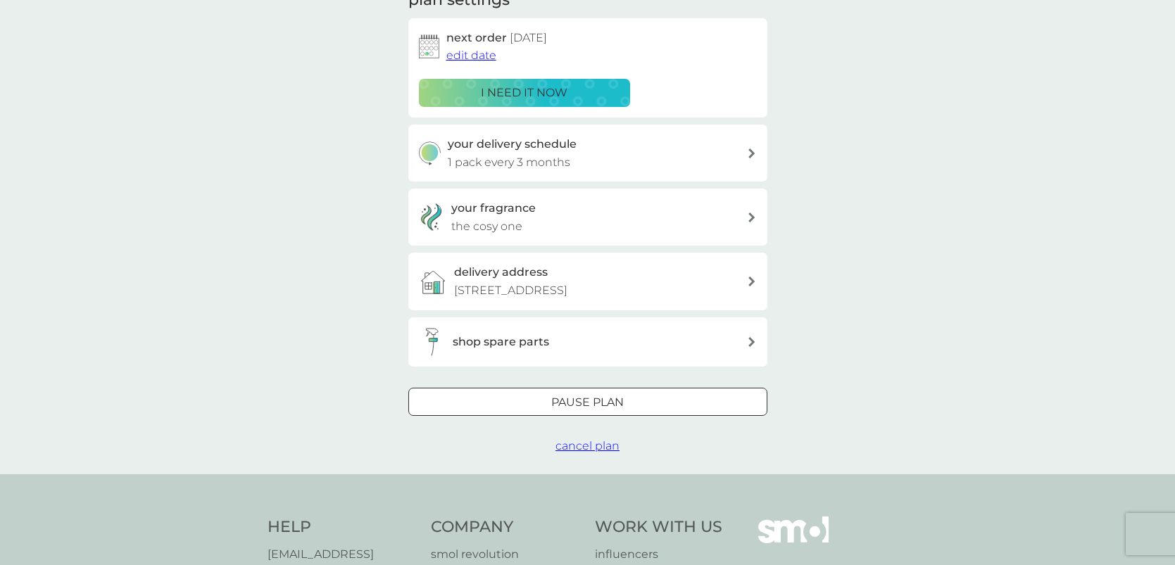
click at [582, 447] on span "cancel plan" at bounding box center [588, 445] width 64 height 13
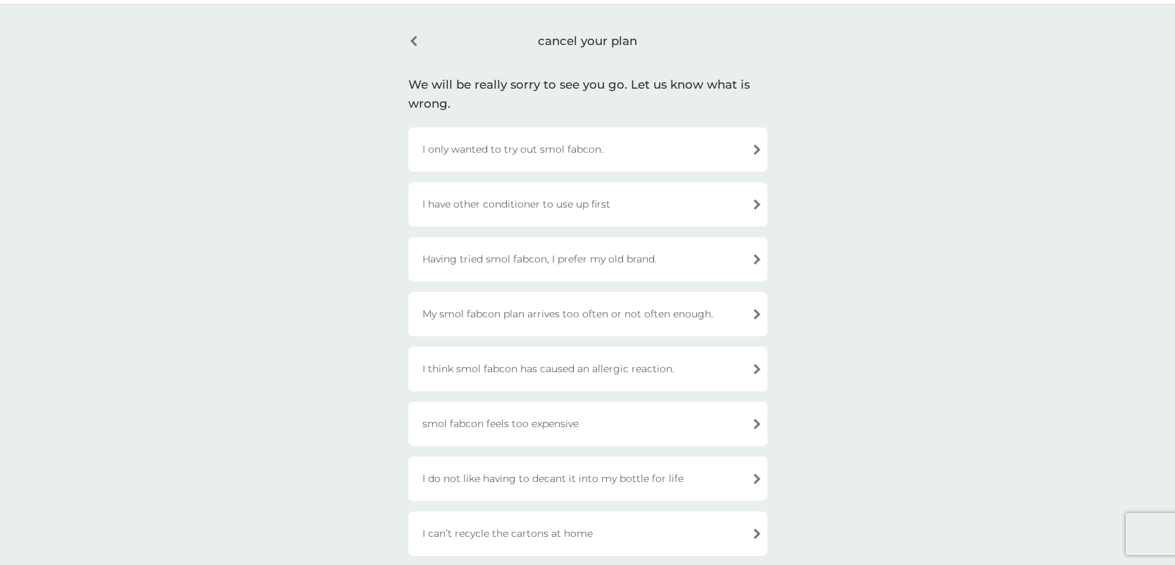
scroll to position [40, 0]
click at [572, 421] on div "smol fabcon feels too expensive" at bounding box center [587, 423] width 359 height 44
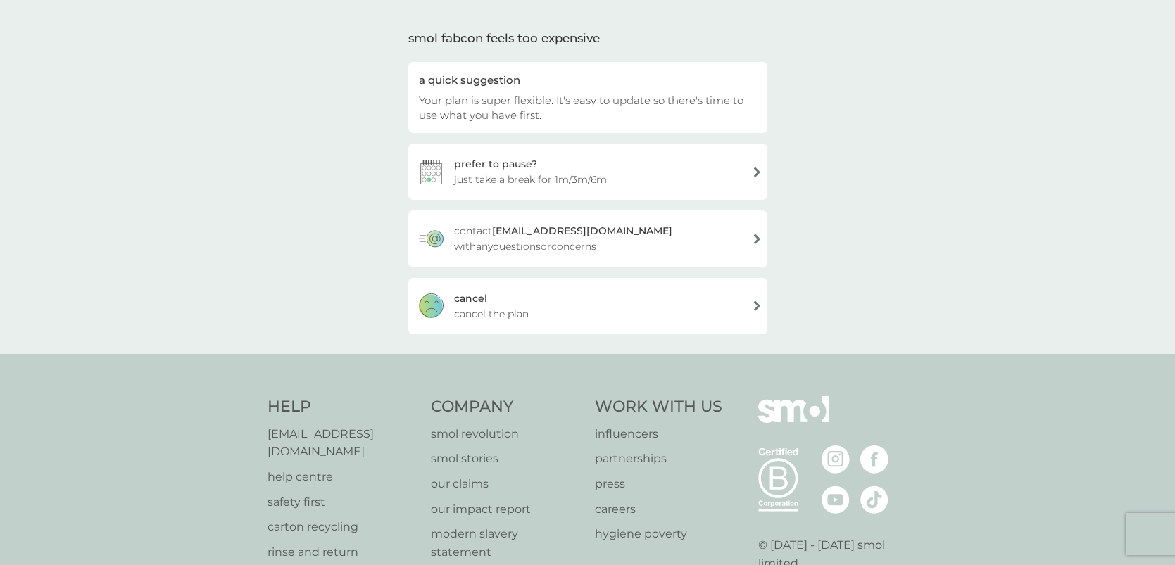
scroll to position [90, 0]
click at [568, 301] on div "cancel cancel the plan" at bounding box center [587, 305] width 359 height 56
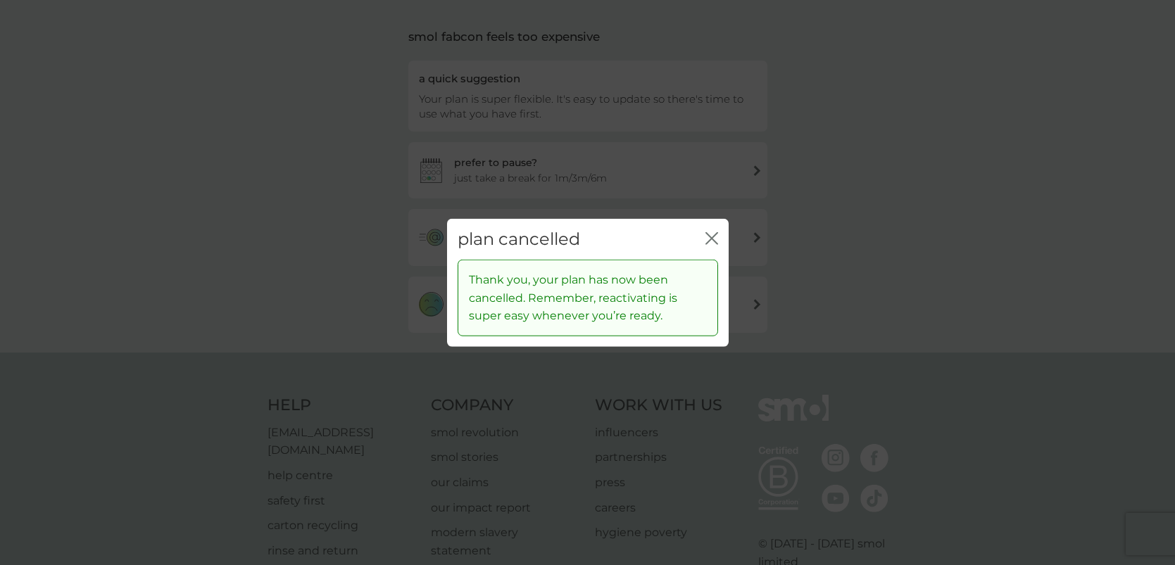
click at [584, 363] on div "plan cancelled close Thank you, your plan has now been cancelled. Remember, rea…" at bounding box center [587, 282] width 1175 height 565
